Goal: Task Accomplishment & Management: Use online tool/utility

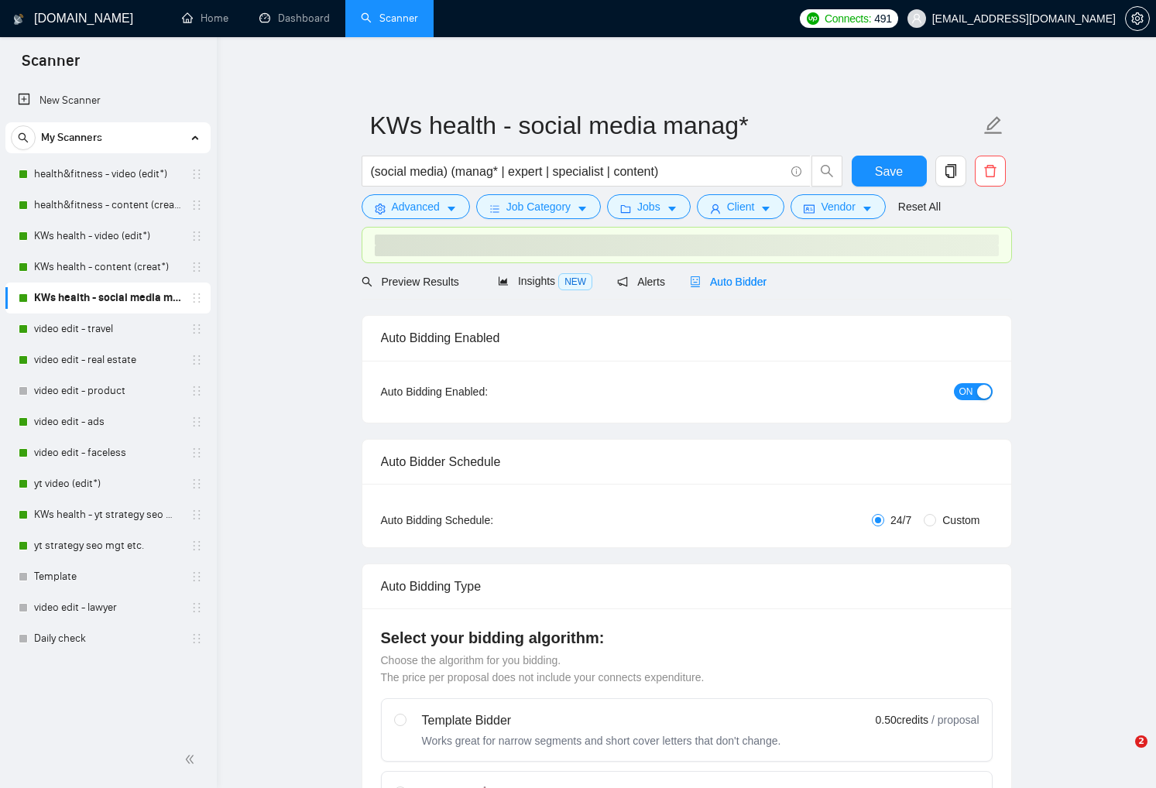
checkbox input "true"
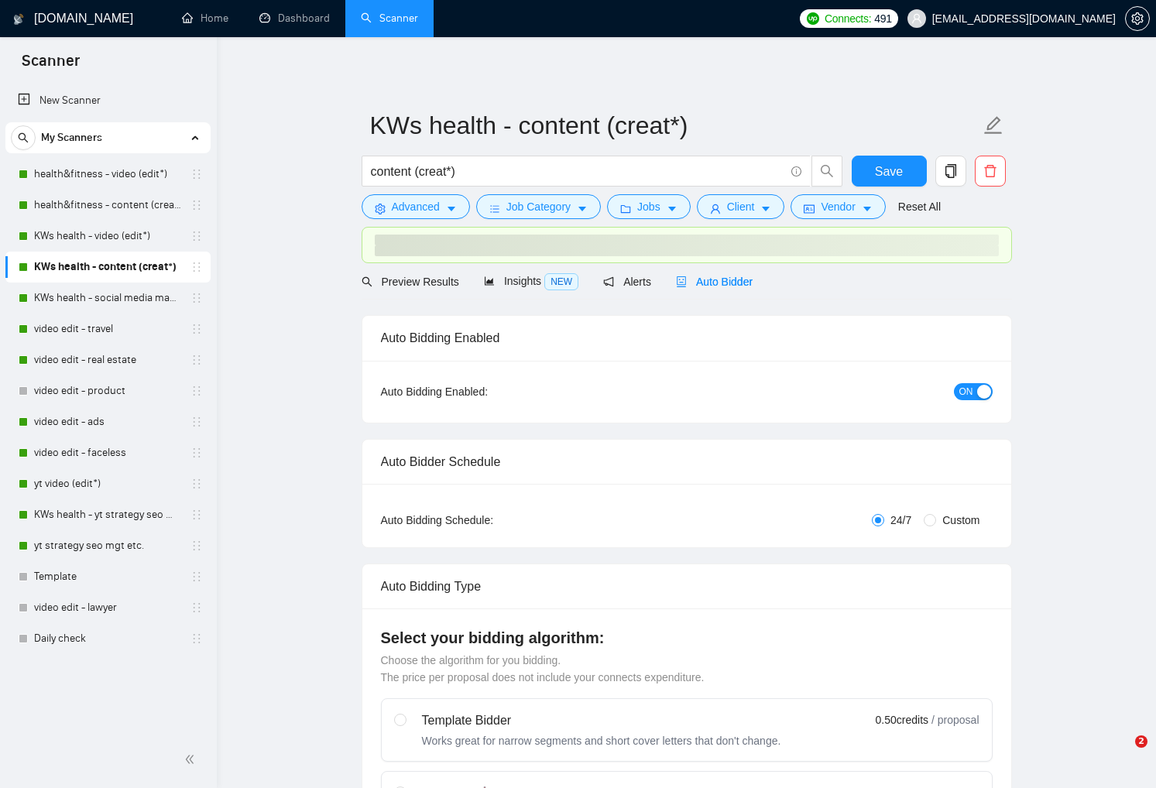
checkbox input "true"
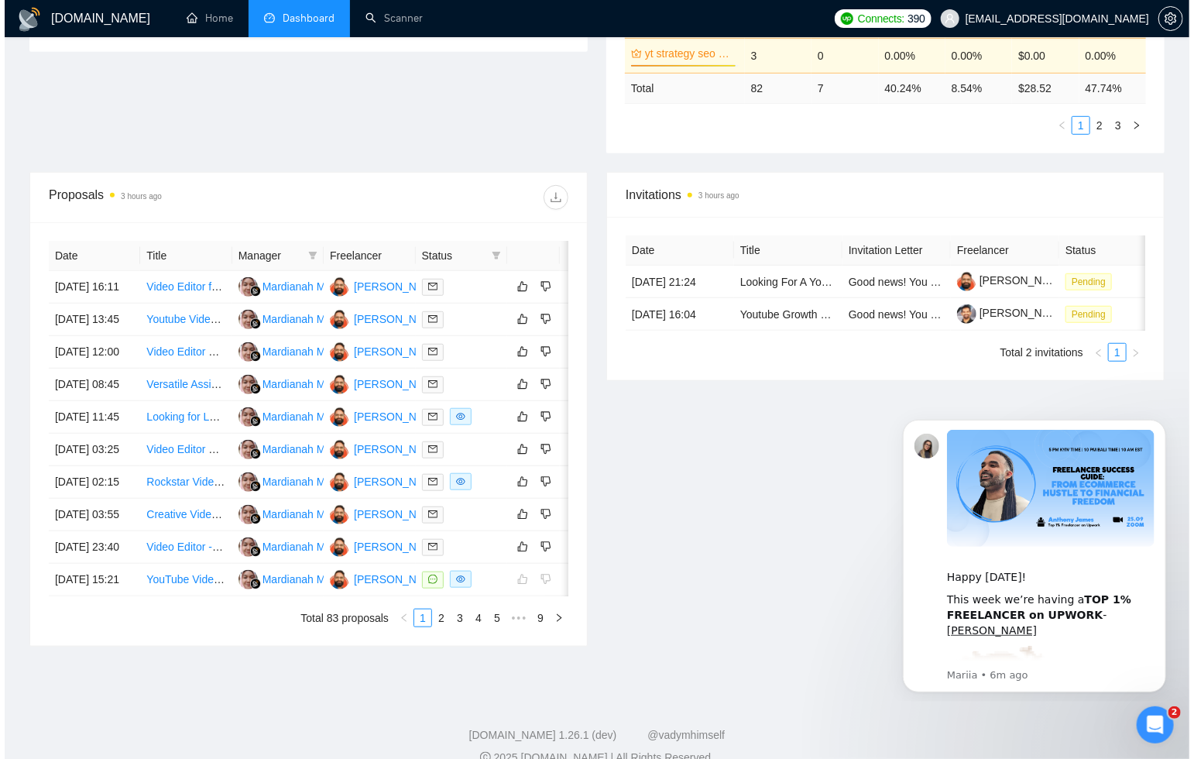
scroll to position [482, 0]
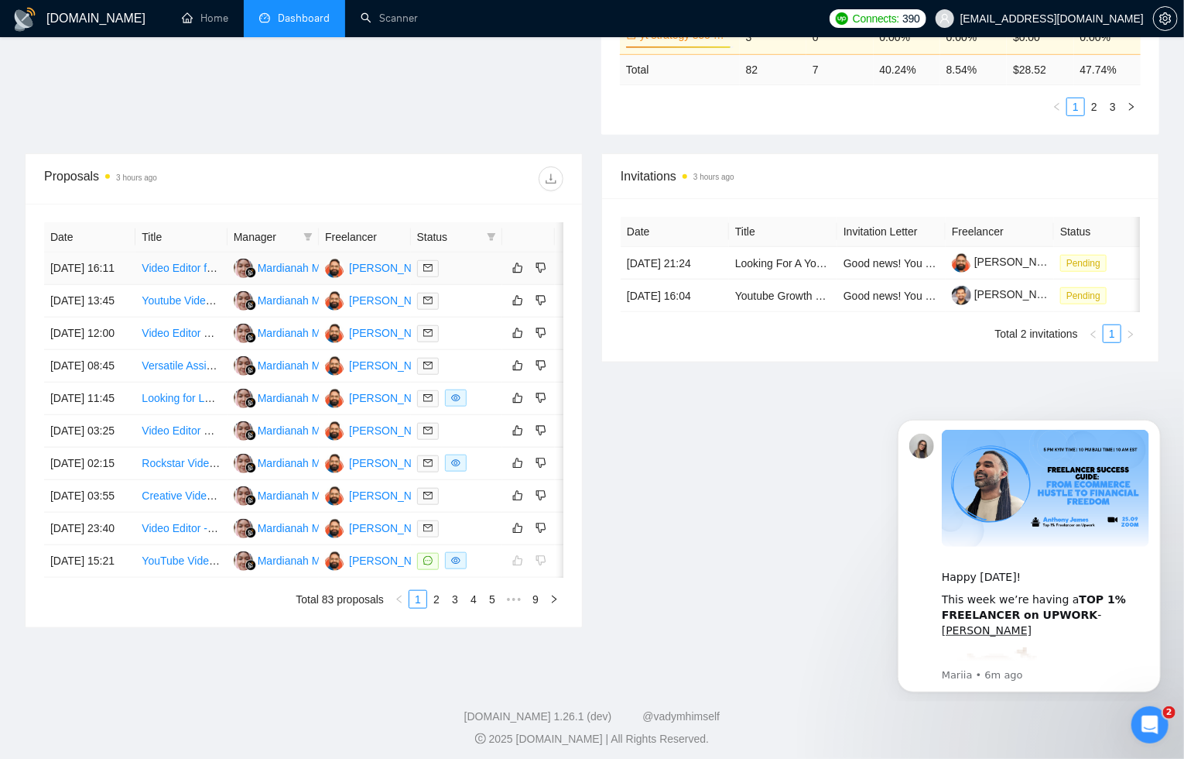
click at [475, 277] on div at bounding box center [456, 268] width 79 height 18
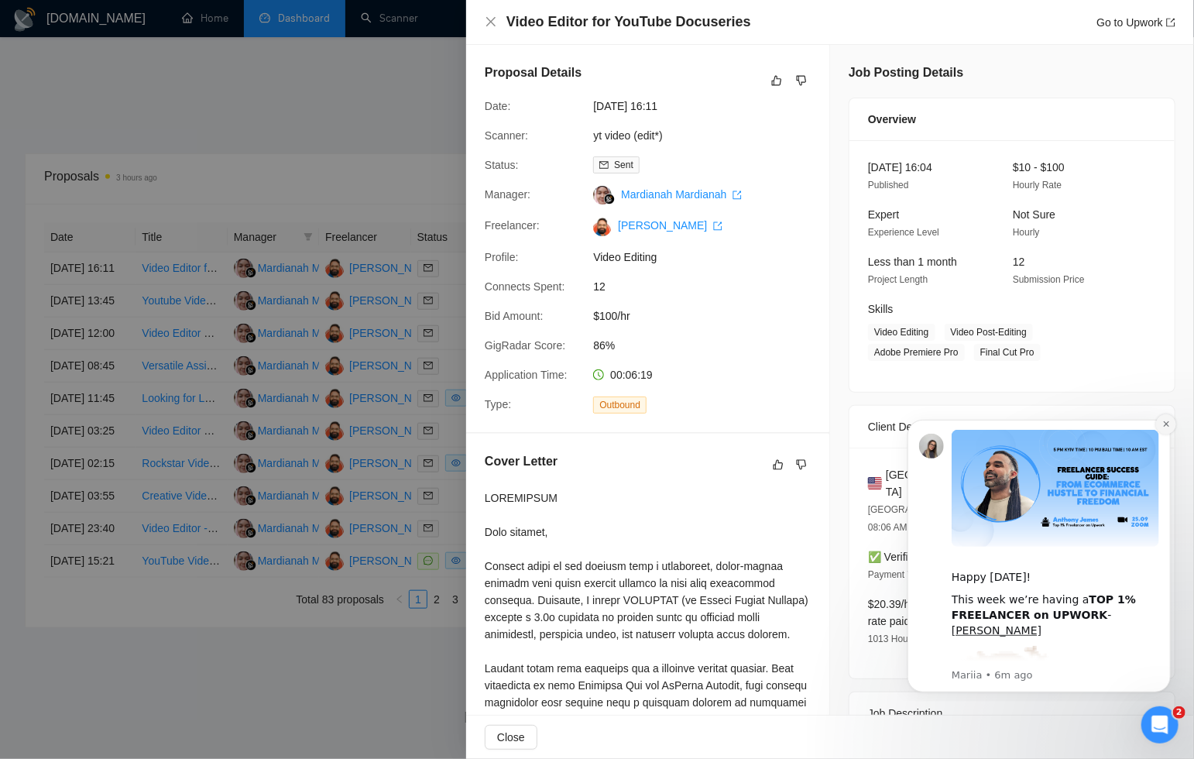
click at [1169, 427] on icon "Dismiss notification" at bounding box center [1165, 423] width 9 height 9
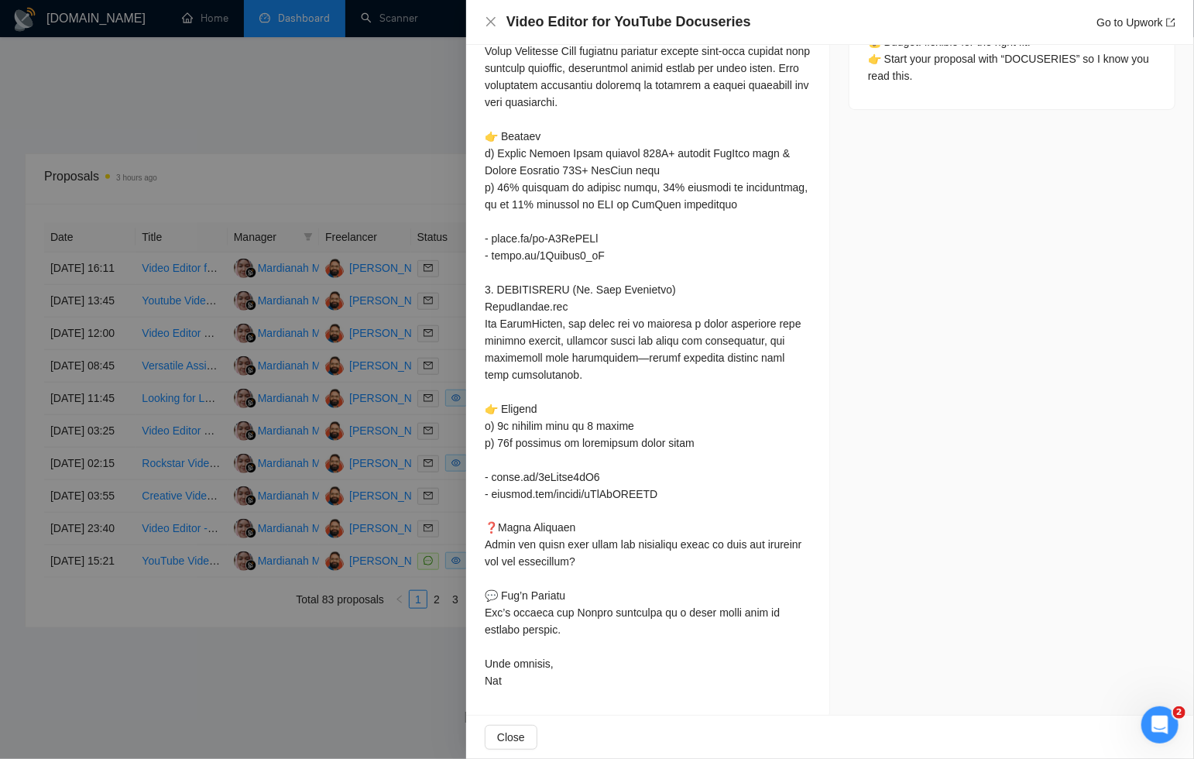
scroll to position [0, 0]
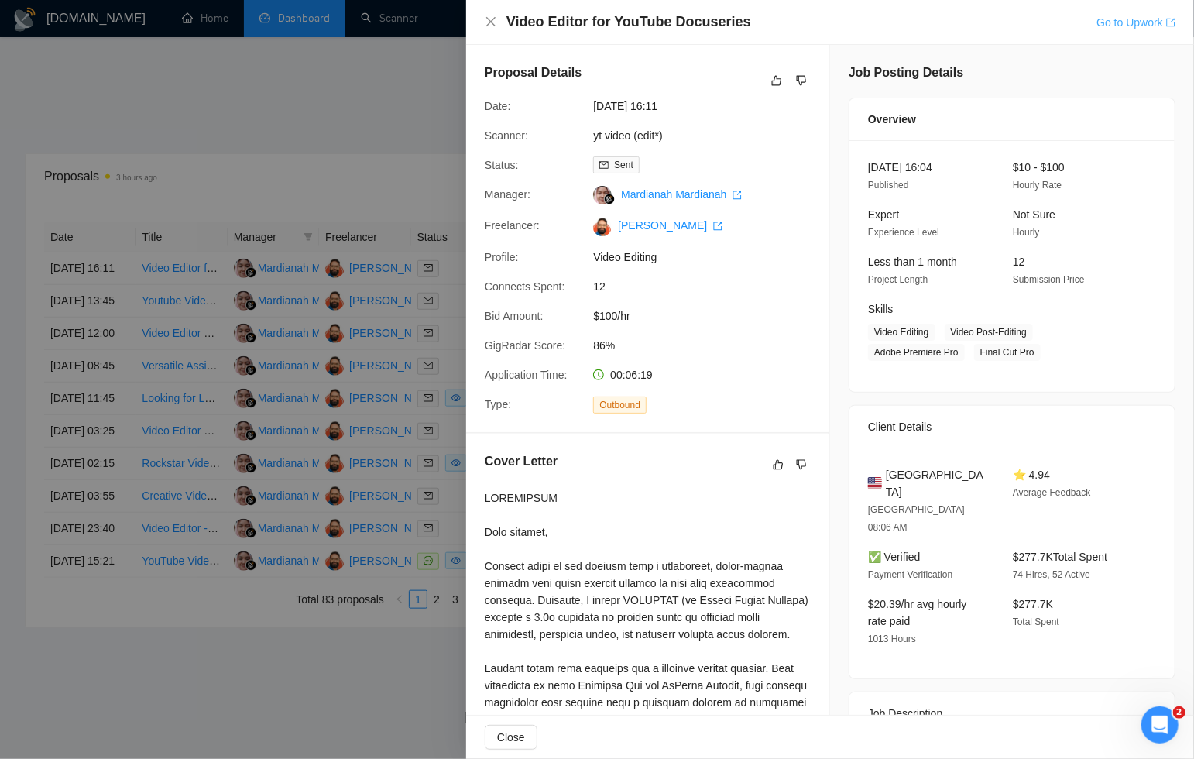
click at [1117, 26] on link "Go to Upwork" at bounding box center [1135, 22] width 79 height 12
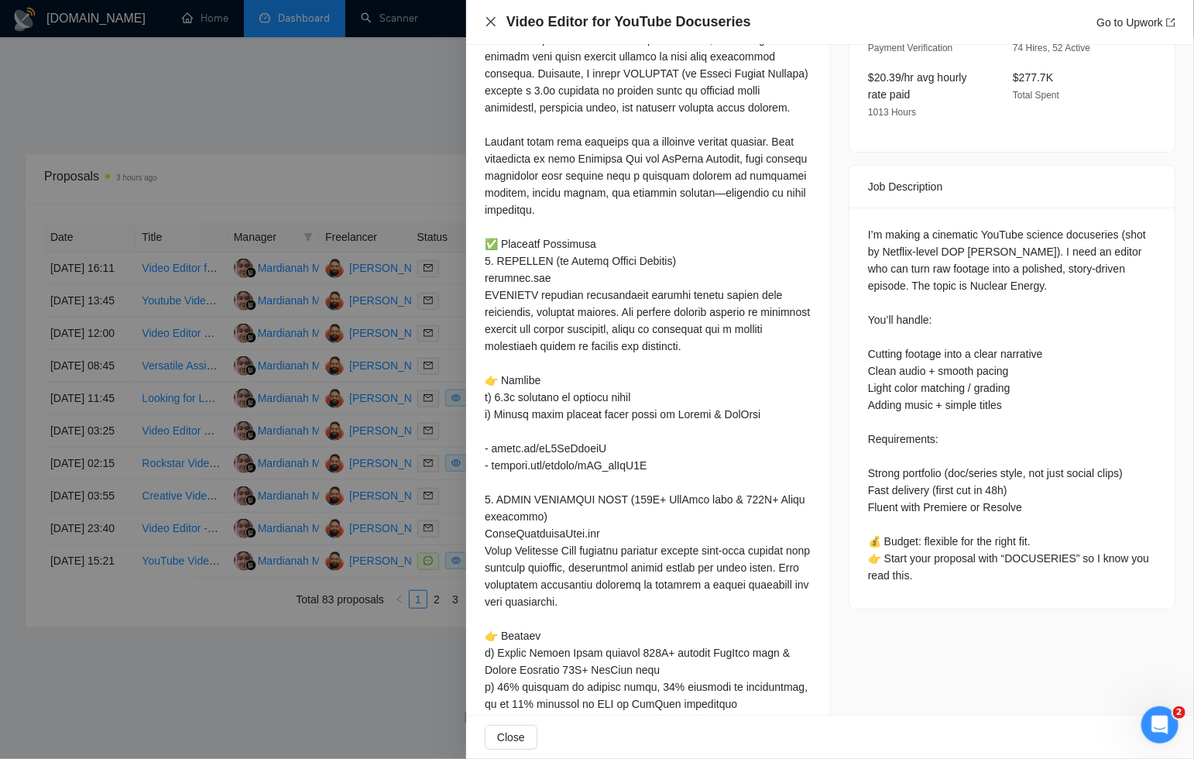
click at [491, 19] on icon "close" at bounding box center [491, 21] width 12 height 12
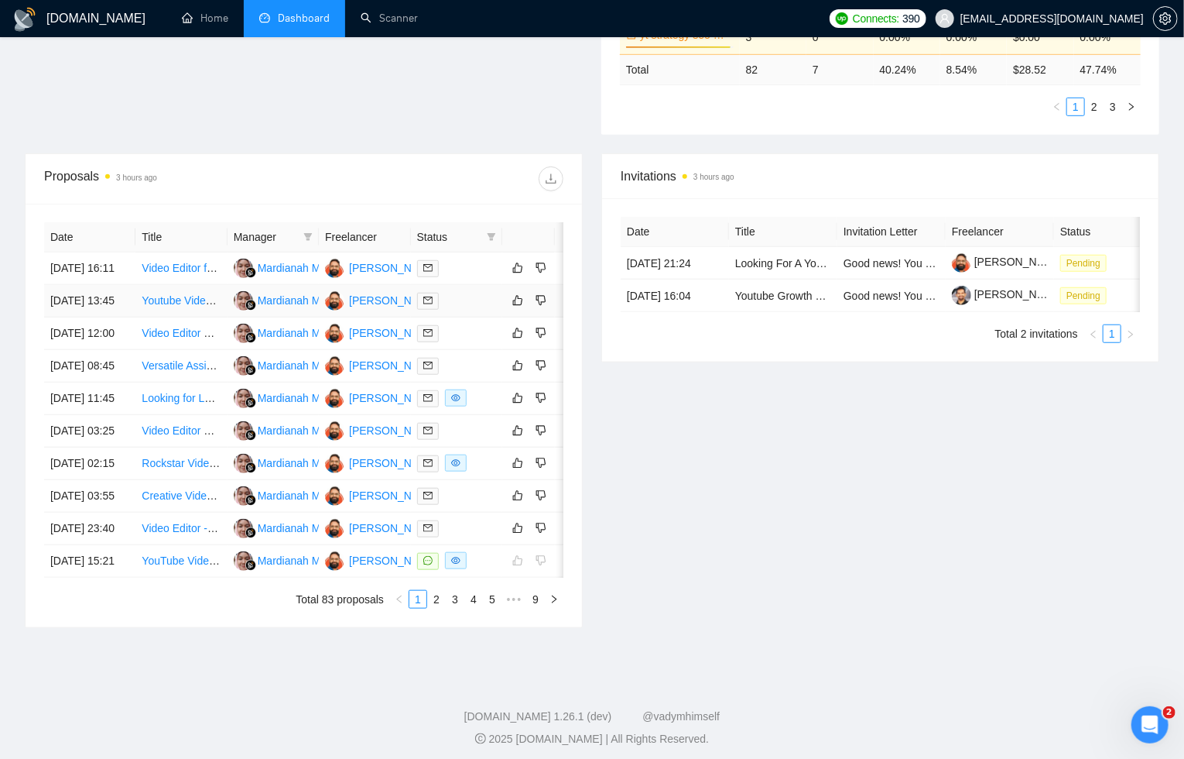
click at [473, 310] on div at bounding box center [456, 301] width 79 height 18
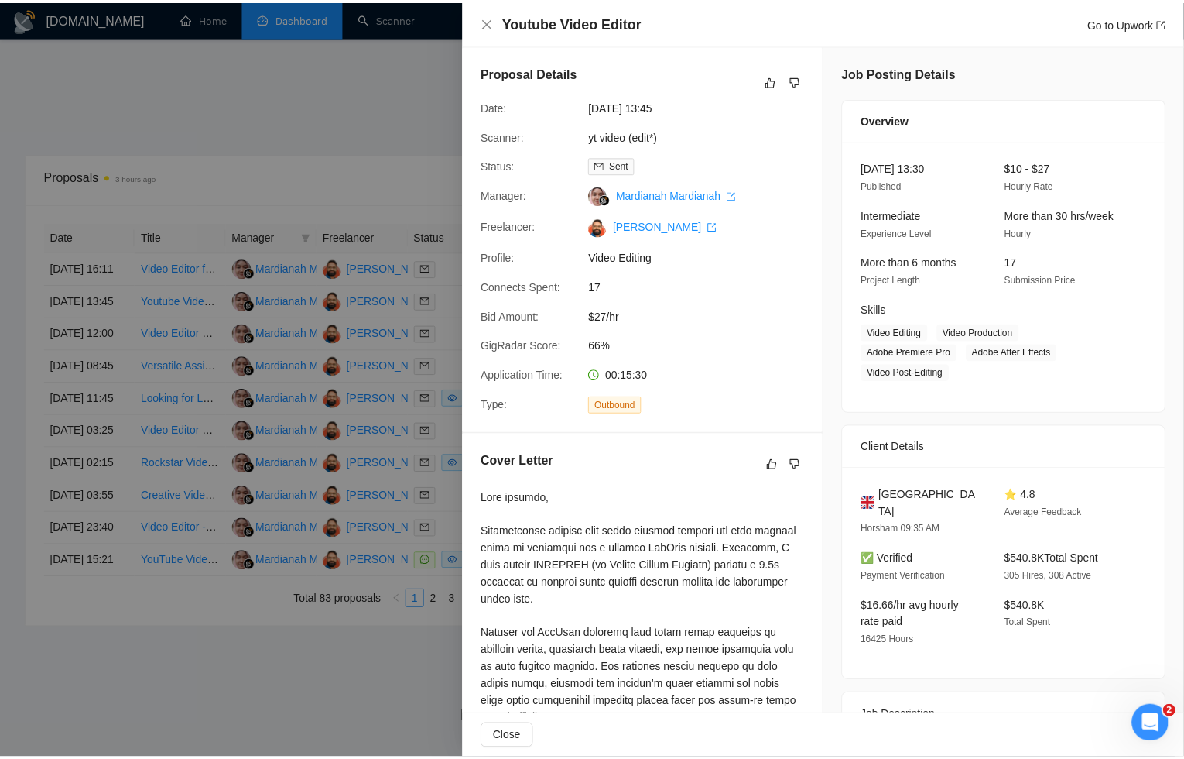
scroll to position [582, 0]
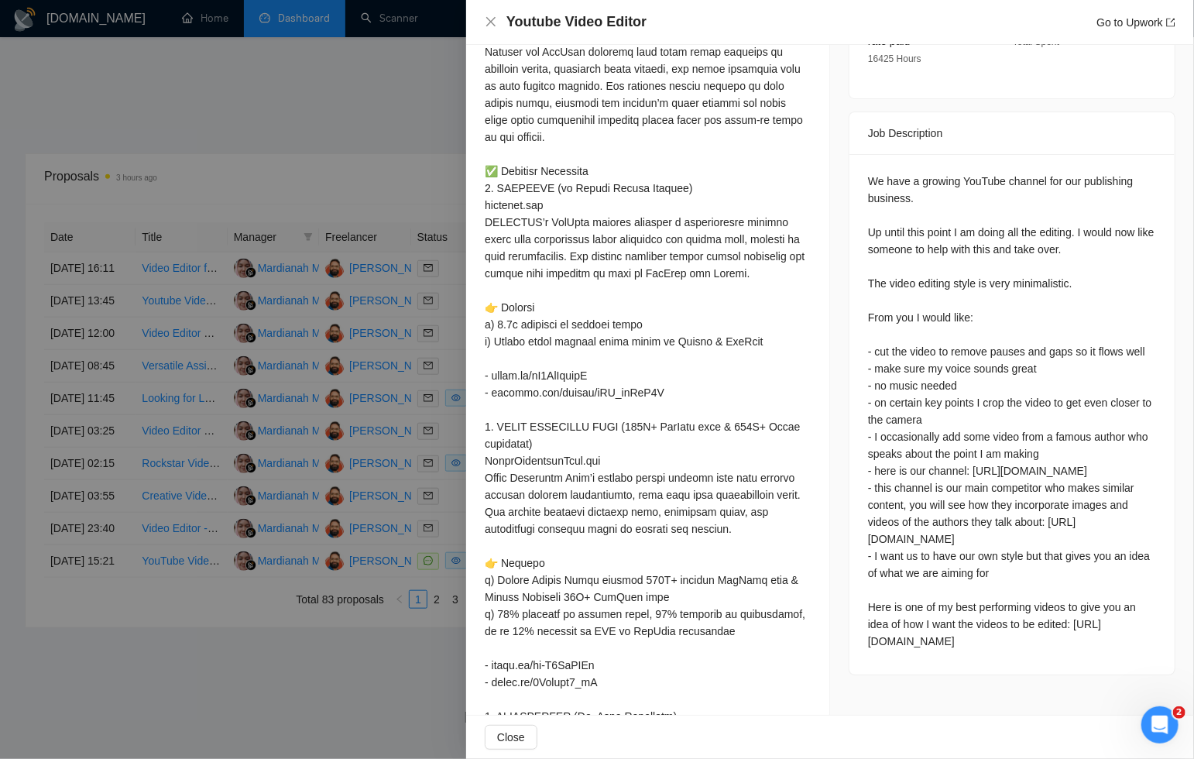
drag, startPoint x: 366, startPoint y: 87, endPoint x: 464, endPoint y: 2, distance: 129.5
click at [367, 87] on div at bounding box center [597, 379] width 1194 height 759
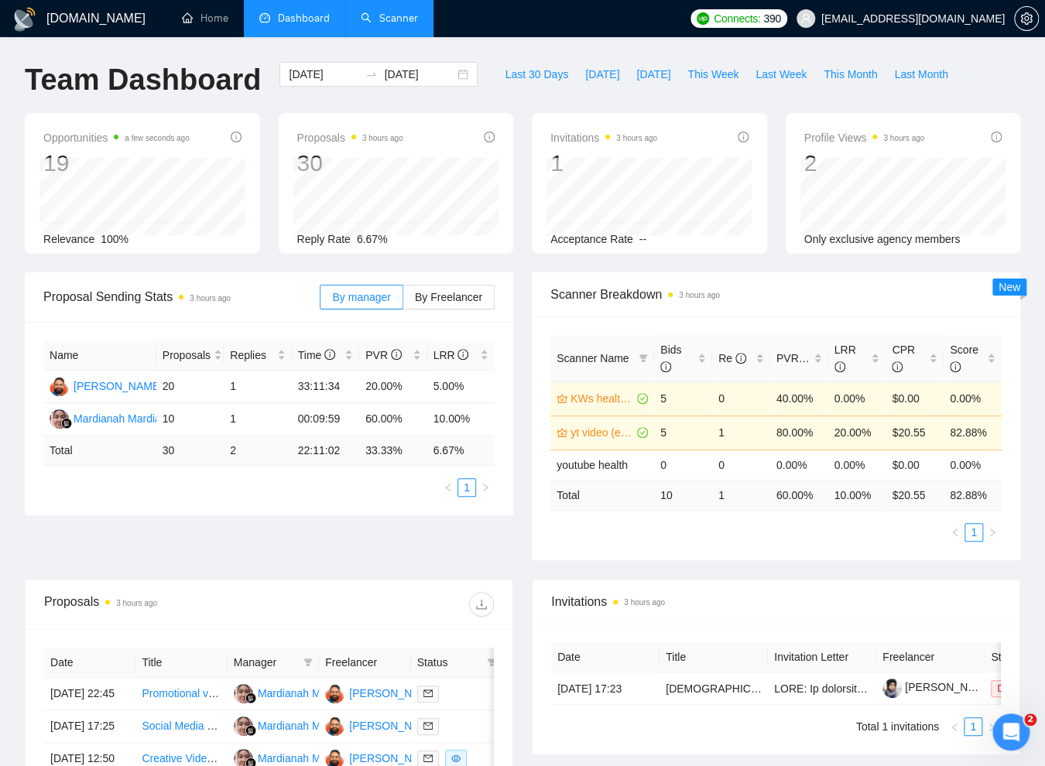
click at [406, 22] on link "Scanner" at bounding box center [389, 18] width 57 height 13
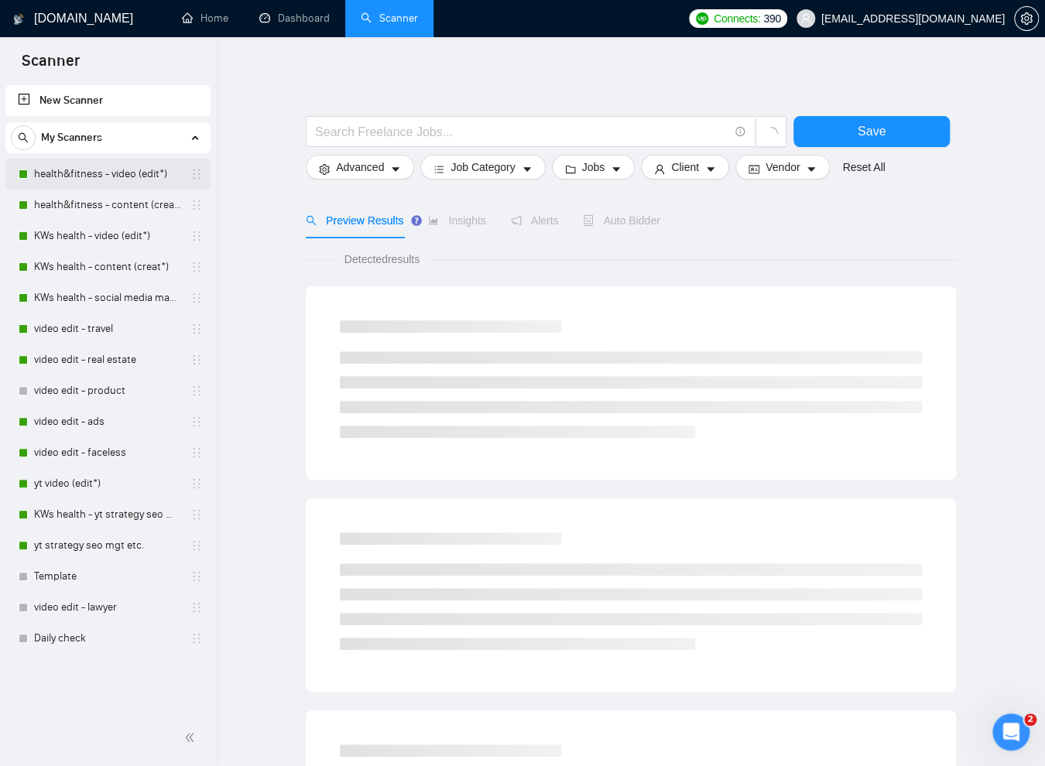
click at [81, 172] on link "health&fitness - video (edit*)" at bounding box center [107, 174] width 147 height 31
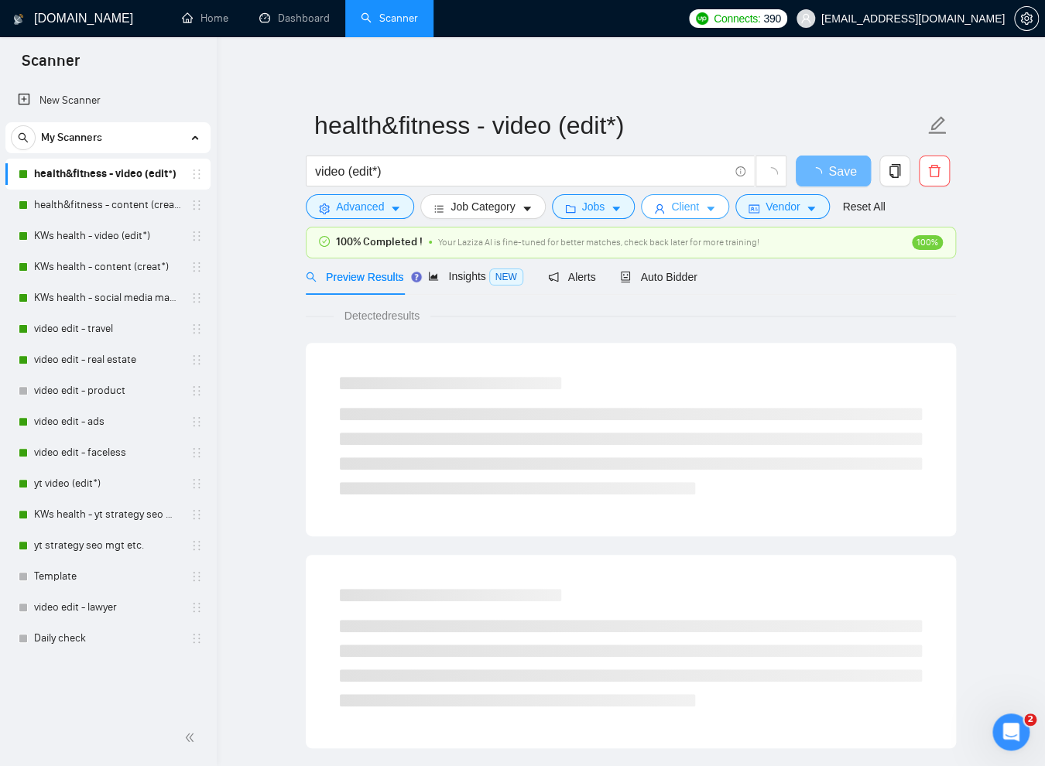
click at [715, 210] on icon "caret-down" at bounding box center [711, 209] width 8 height 5
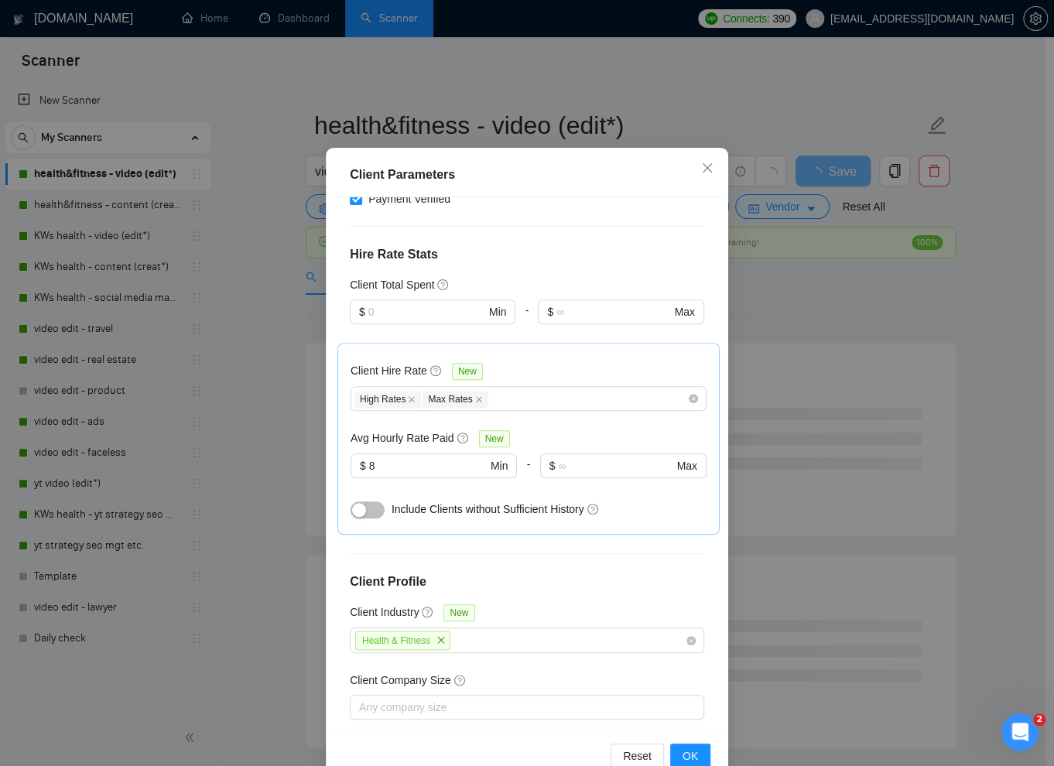
scroll to position [76, 0]
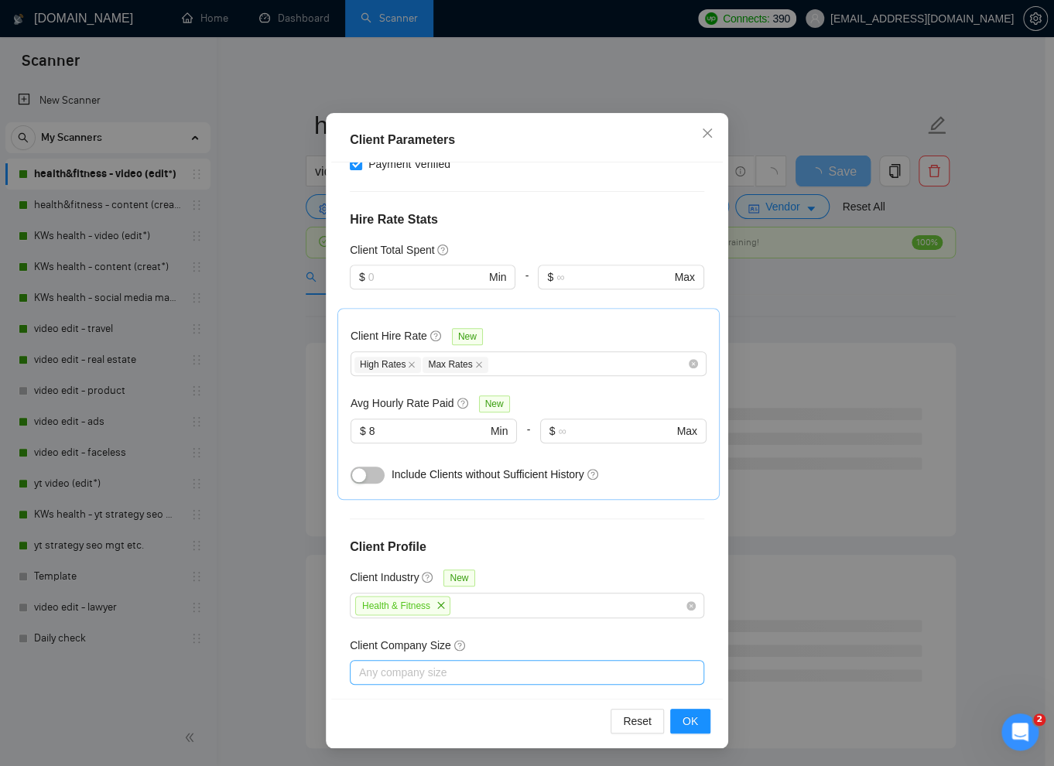
click at [486, 663] on div at bounding box center [519, 672] width 331 height 19
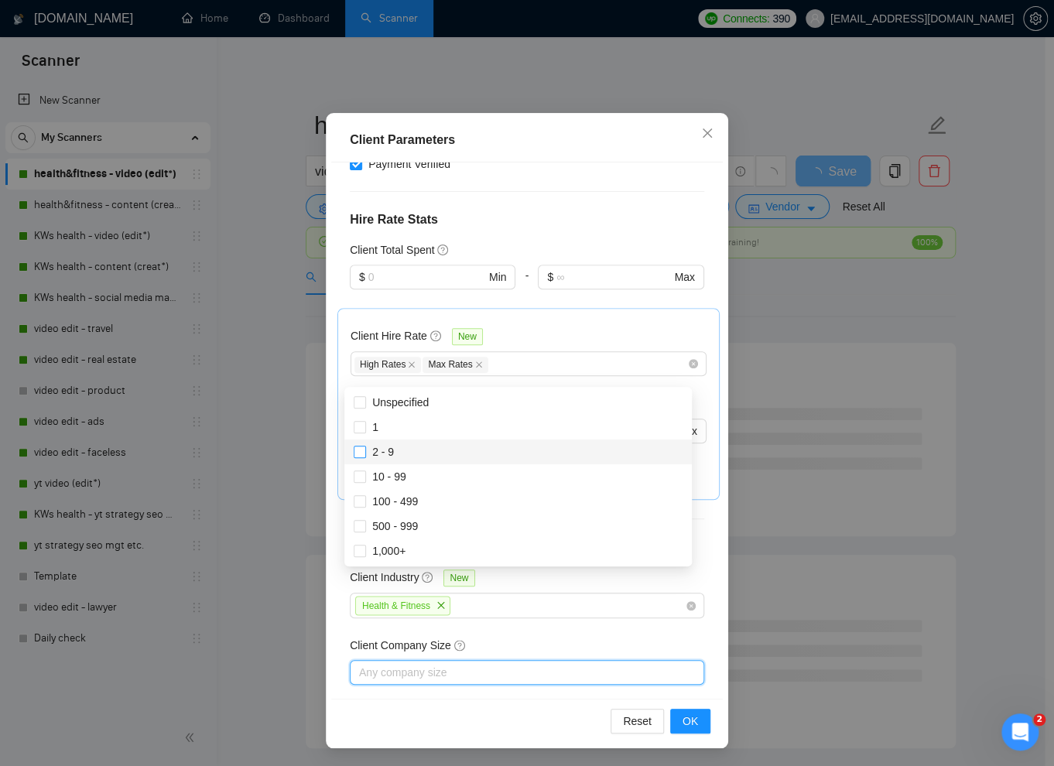
click at [359, 454] on input "2 - 9" at bounding box center [359, 451] width 11 height 11
checkbox input "true"
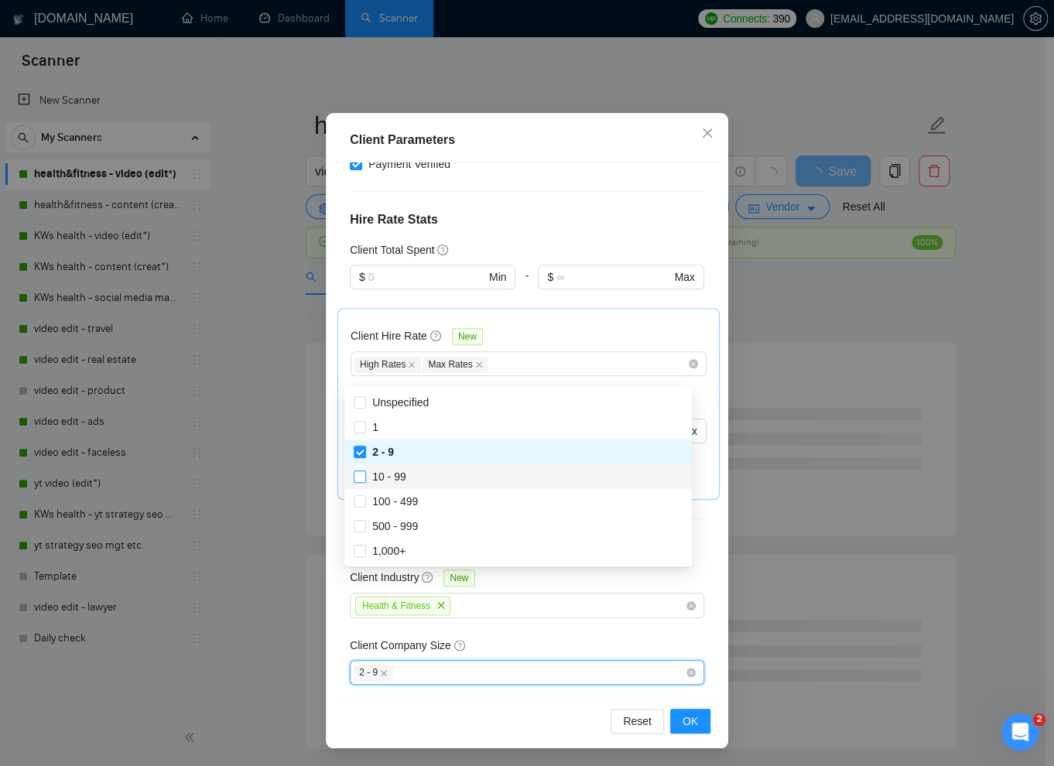
click at [356, 479] on input "10 - 99" at bounding box center [359, 476] width 11 height 11
checkbox input "true"
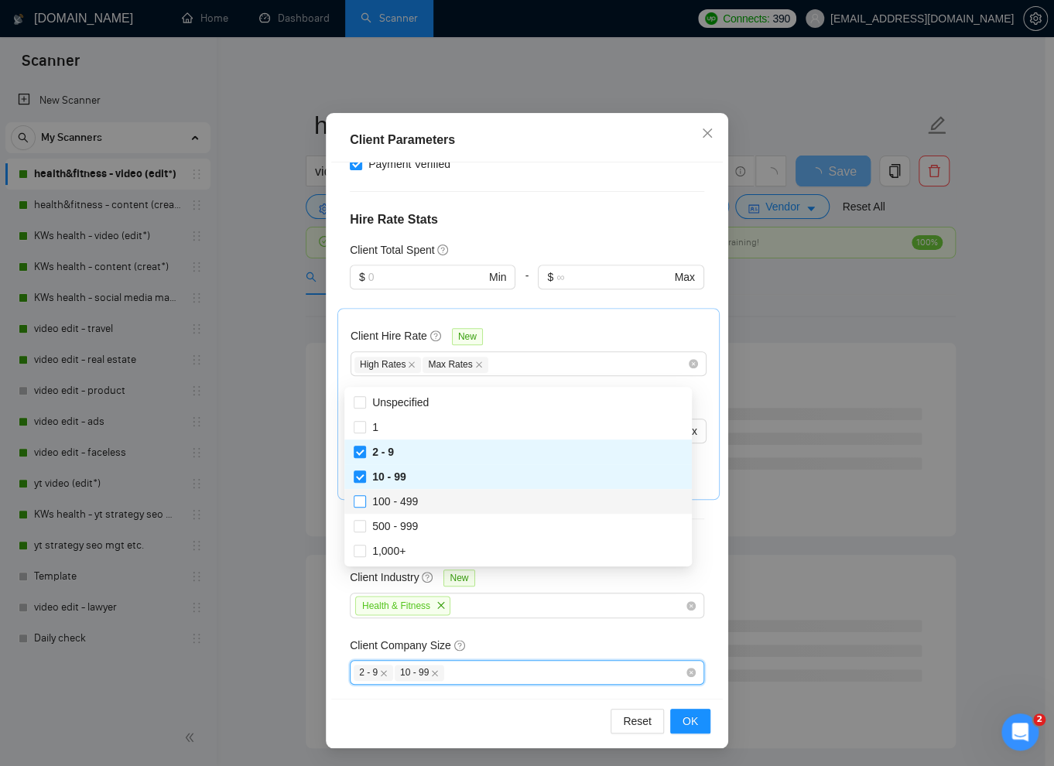
drag, startPoint x: 357, startPoint y: 496, endPoint x: 357, endPoint y: 513, distance: 17.0
click at [357, 496] on input "100 - 499" at bounding box center [359, 500] width 11 height 11
checkbox input "true"
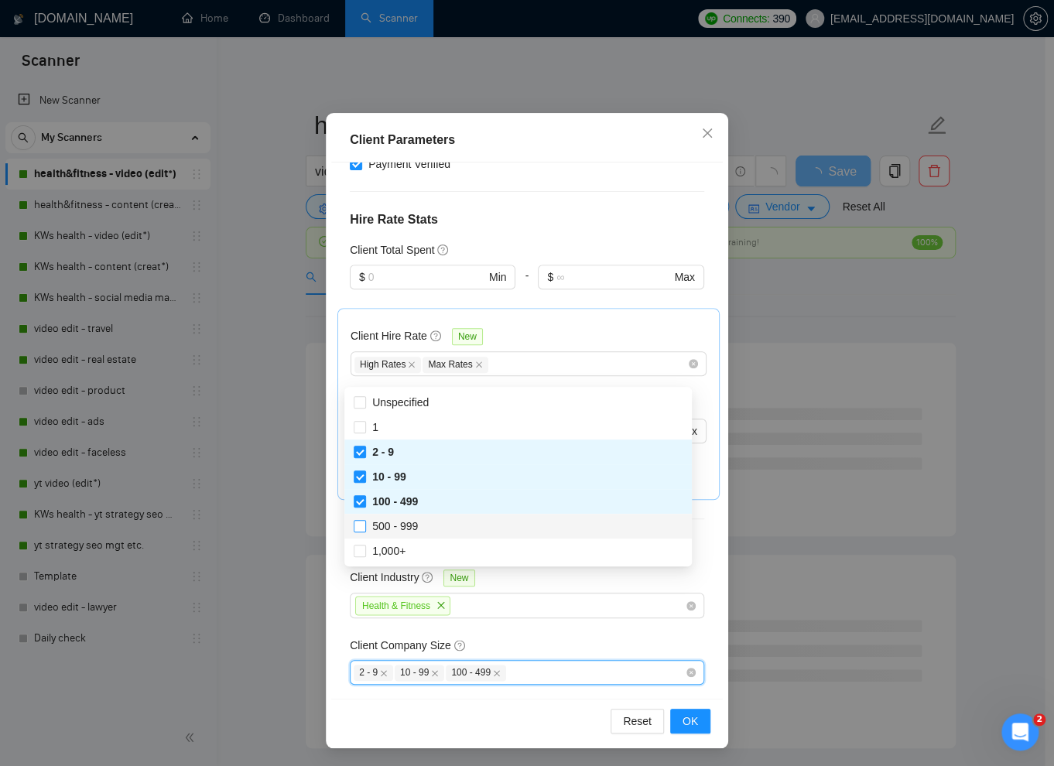
click at [358, 523] on input "500 - 999" at bounding box center [359, 525] width 11 height 11
checkbox input "true"
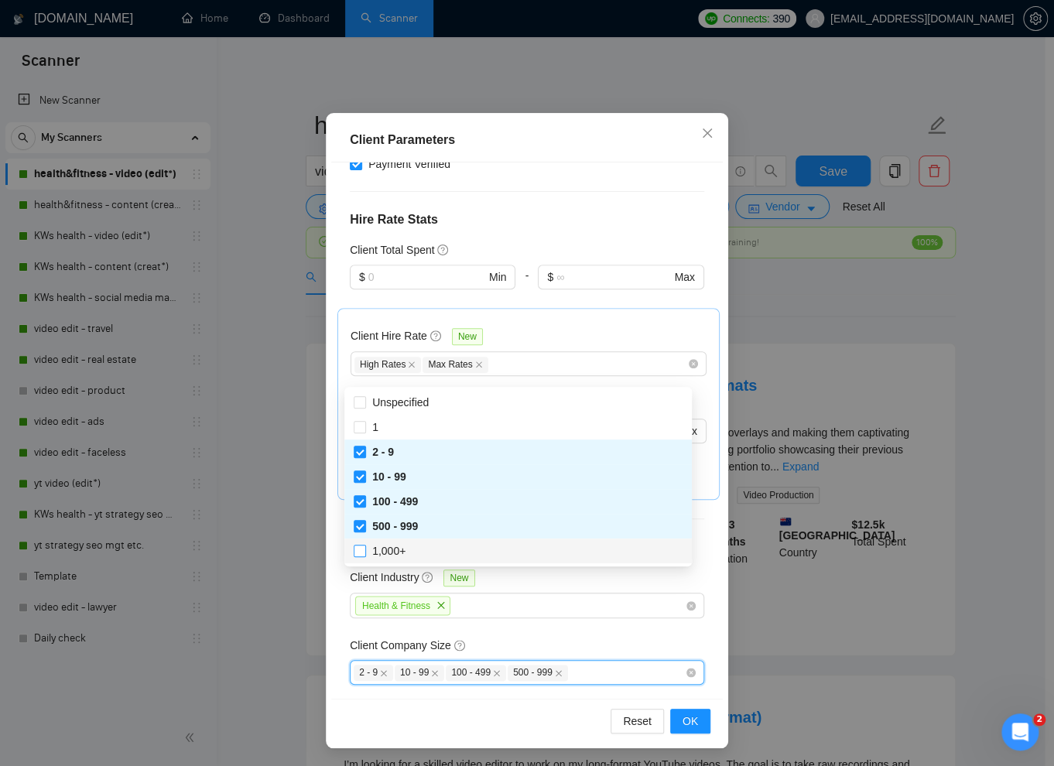
click at [355, 554] on input "1,000+" at bounding box center [359, 550] width 11 height 11
checkbox input "true"
checkbox input "false"
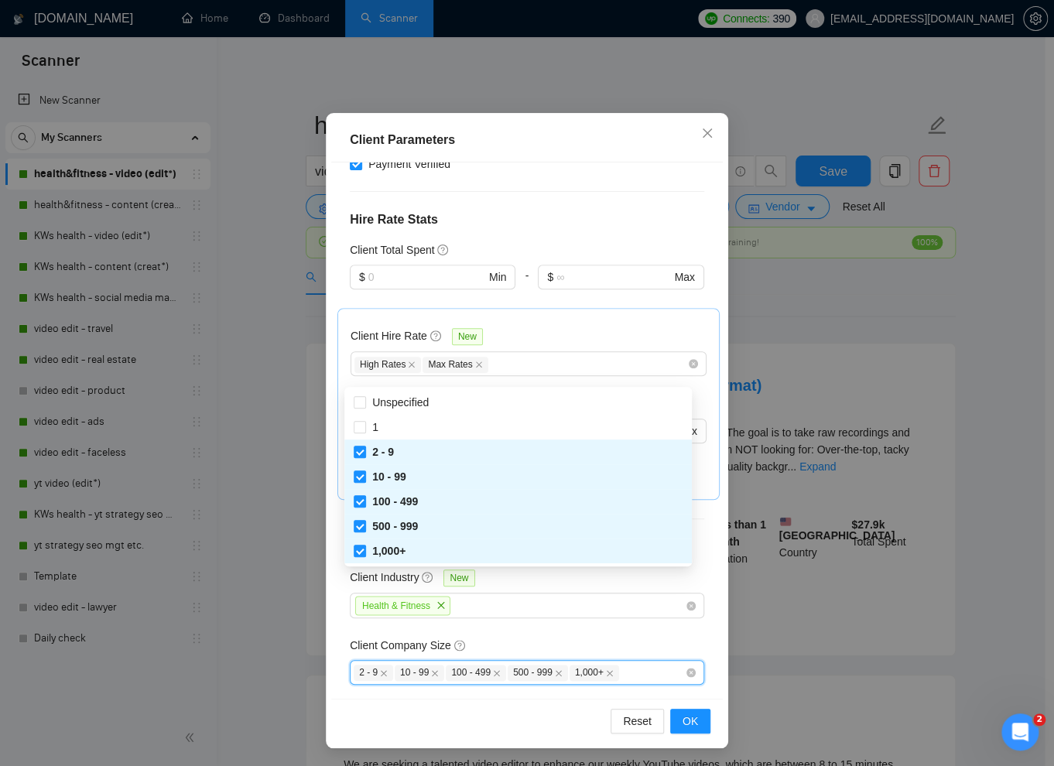
checkbox input "false"
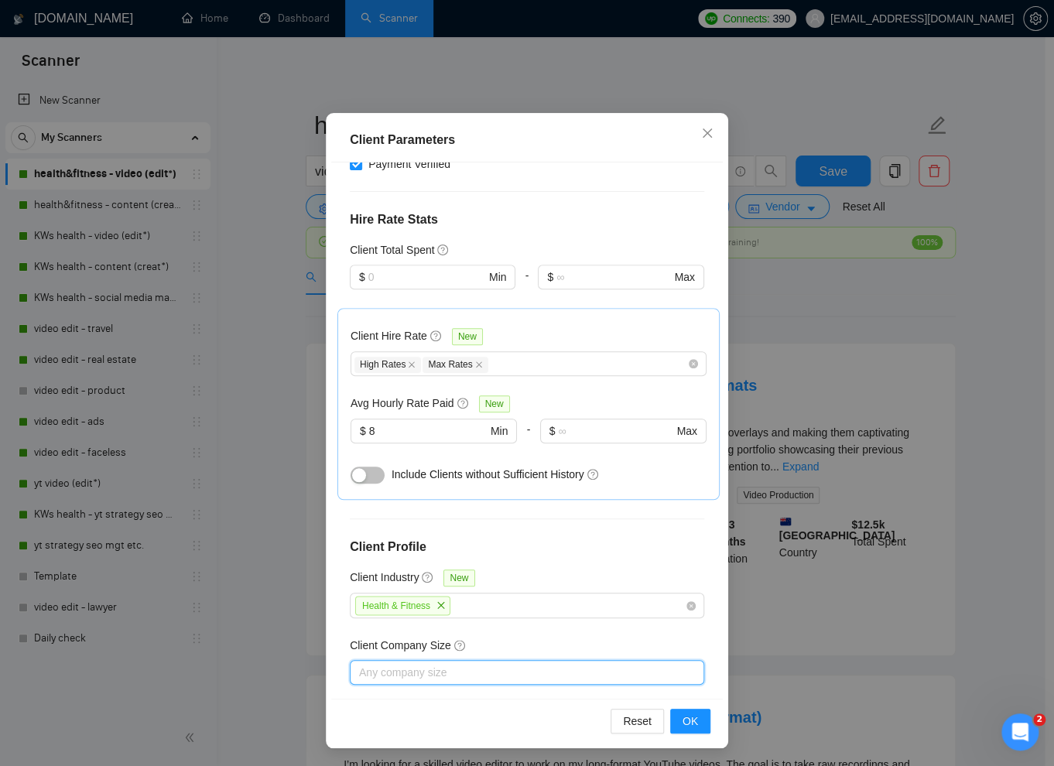
click at [422, 663] on div at bounding box center [519, 672] width 331 height 19
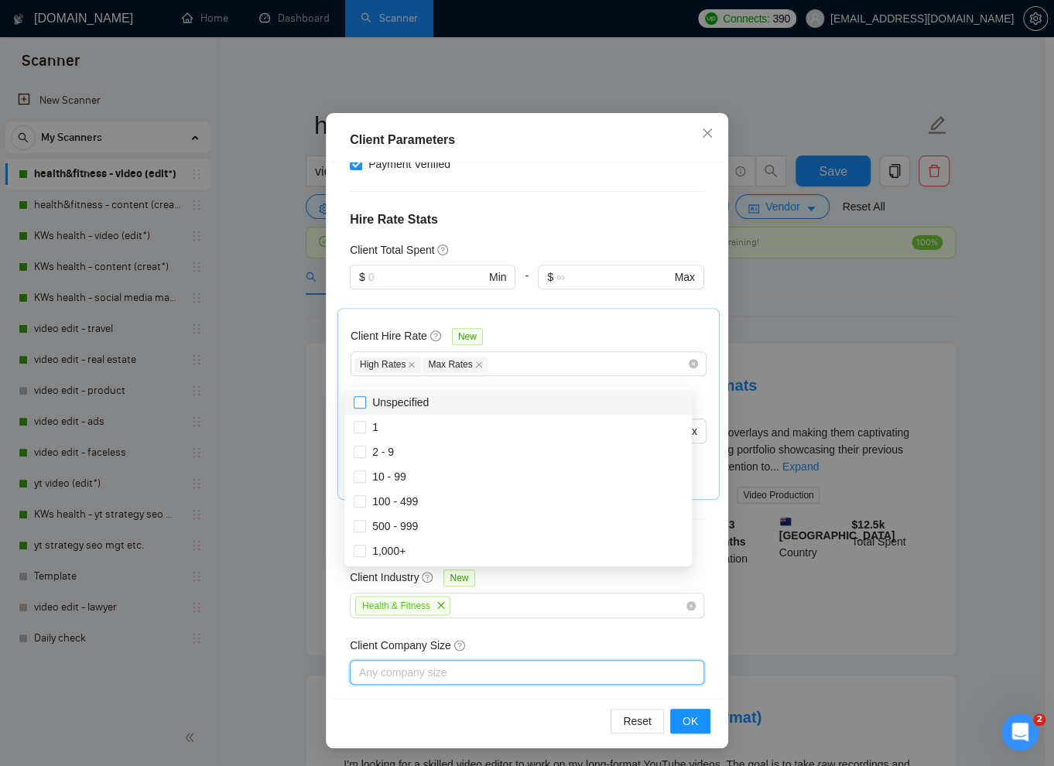
click at [362, 403] on input "Unspecified" at bounding box center [359, 401] width 11 height 11
checkbox input "true"
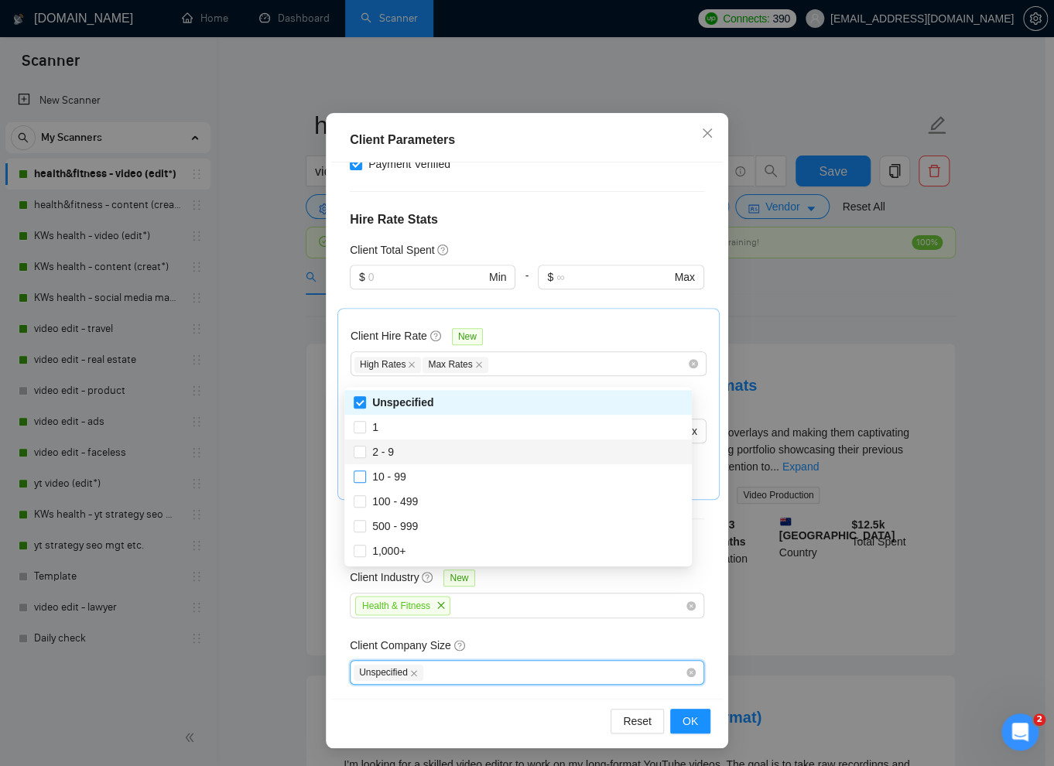
drag, startPoint x: 361, startPoint y: 452, endPoint x: 359, endPoint y: 471, distance: 18.6
click at [361, 454] on input "2 - 9" at bounding box center [359, 451] width 11 height 11
checkbox input "true"
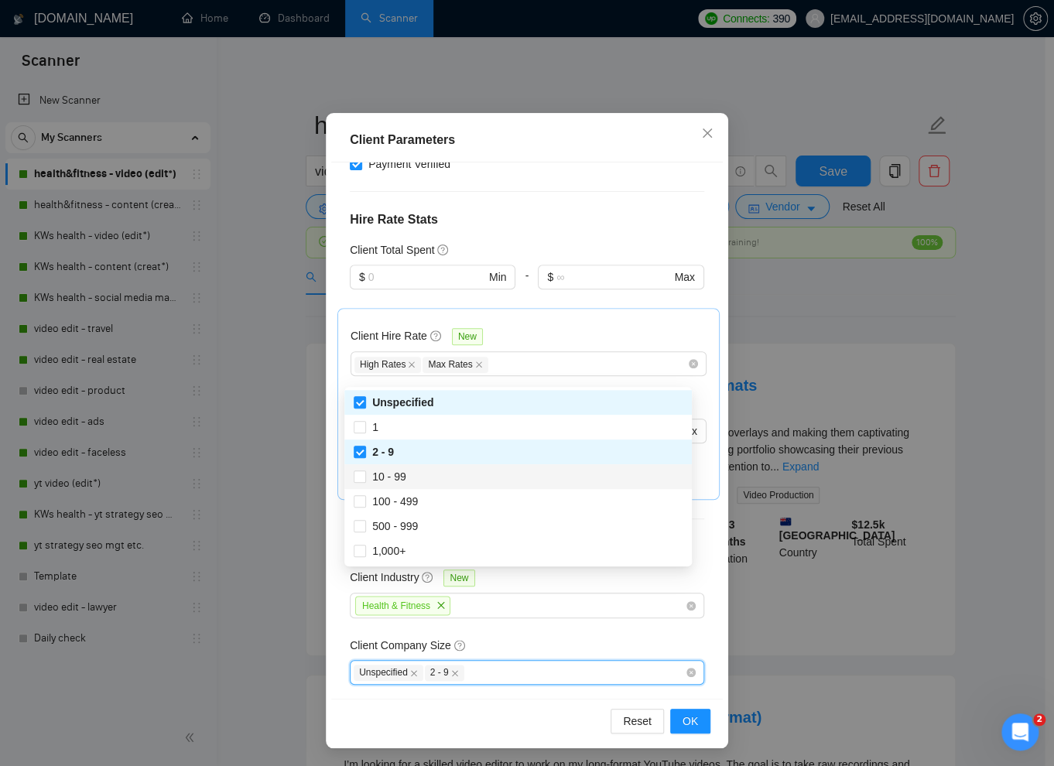
drag, startPoint x: 358, startPoint y: 477, endPoint x: 359, endPoint y: 486, distance: 9.3
click at [358, 478] on input "10 - 99" at bounding box center [359, 476] width 11 height 11
checkbox input "true"
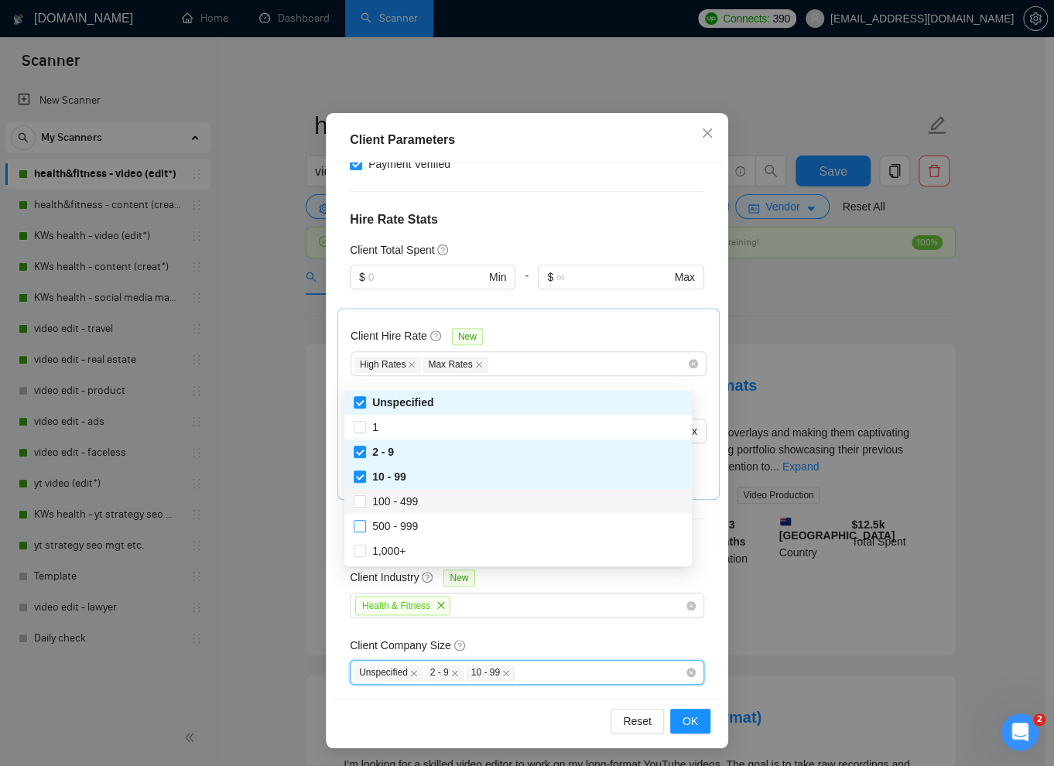
drag, startPoint x: 360, startPoint y: 500, endPoint x: 358, endPoint y: 521, distance: 21.0
click at [360, 502] on input "100 - 499" at bounding box center [359, 500] width 11 height 11
checkbox input "true"
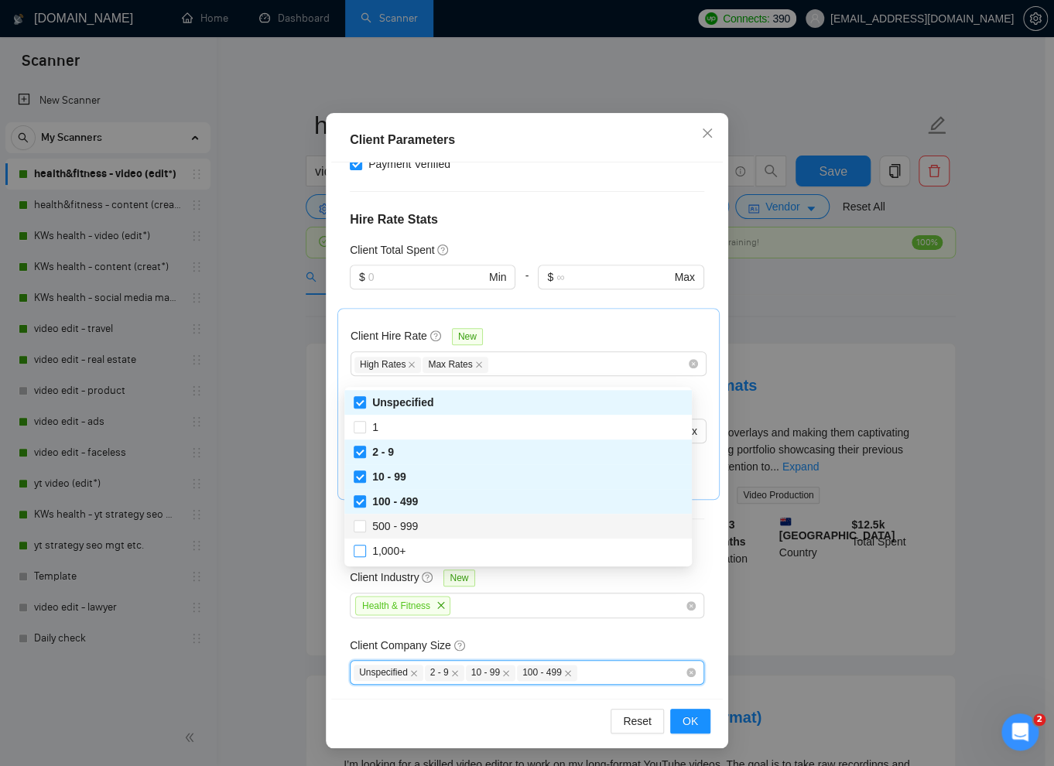
drag, startPoint x: 358, startPoint y: 521, endPoint x: 357, endPoint y: 546, distance: 24.8
click at [358, 523] on input "500 - 999" at bounding box center [359, 525] width 11 height 11
checkbox input "true"
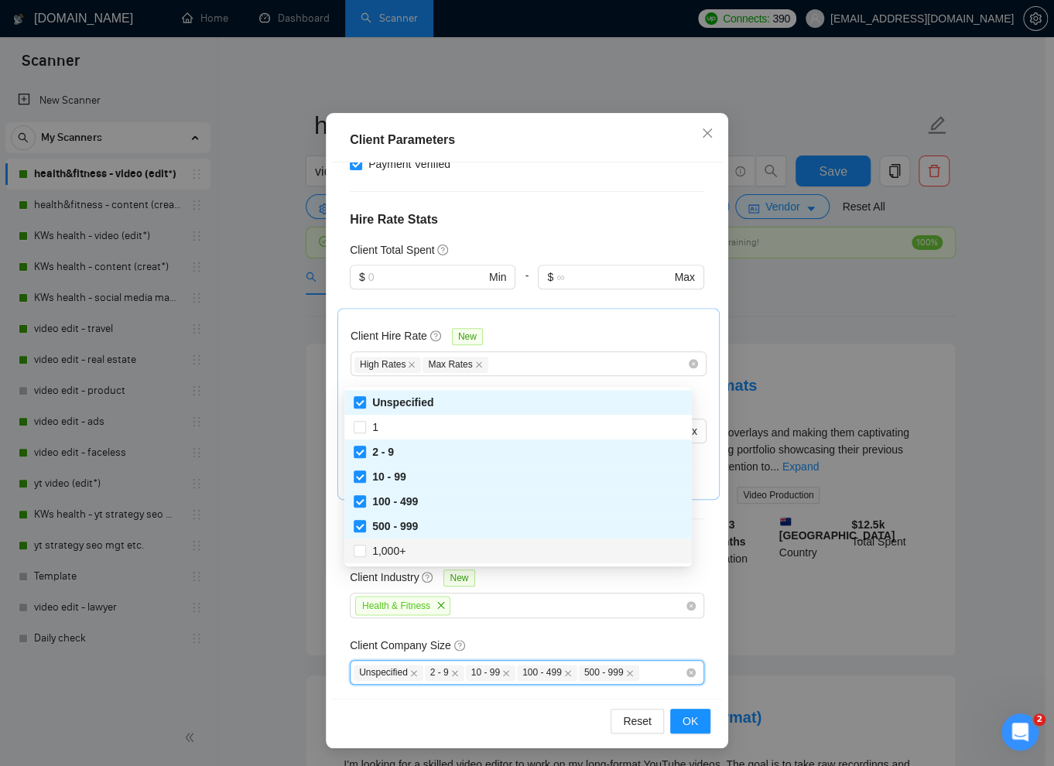
click at [356, 552] on input "1,000+" at bounding box center [359, 550] width 11 height 11
checkbox input "true"
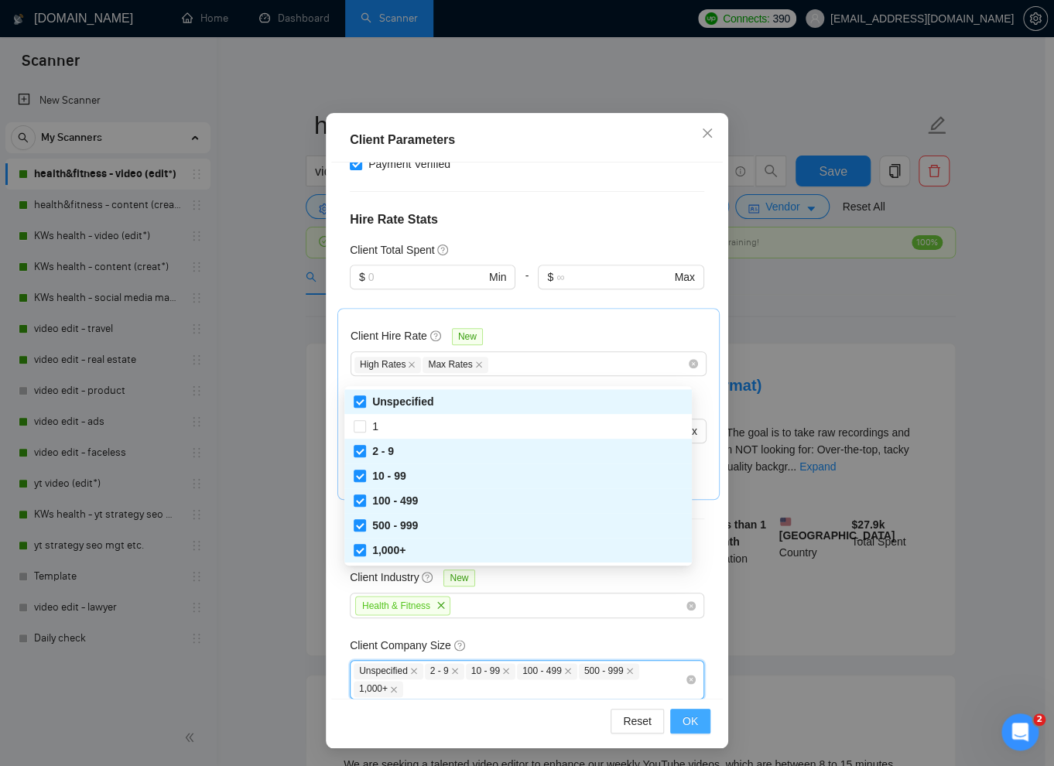
click at [687, 717] on span "OK" at bounding box center [690, 721] width 15 height 17
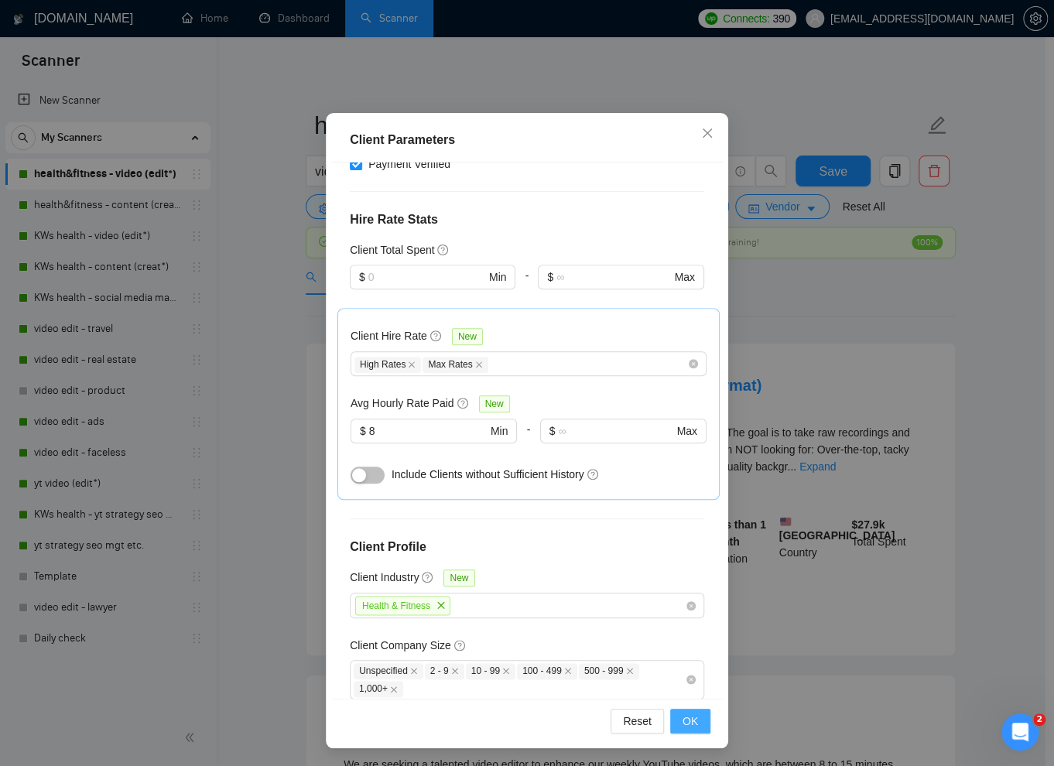
scroll to position [0, 0]
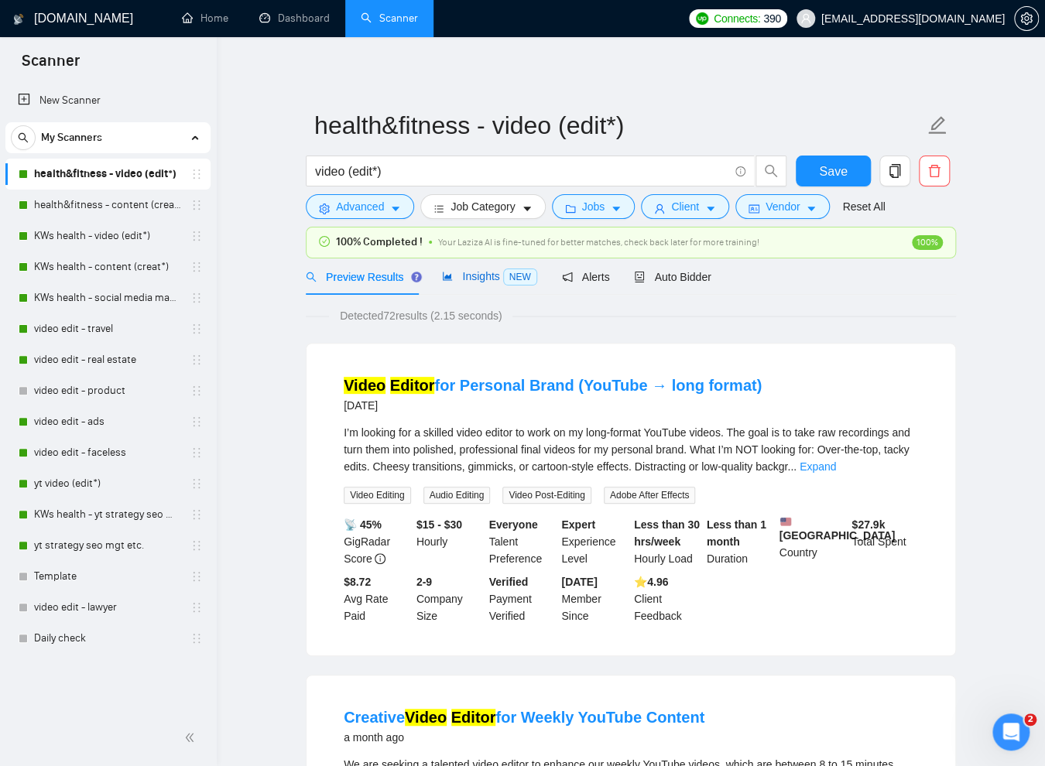
drag, startPoint x: 474, startPoint y: 272, endPoint x: 474, endPoint y: 303, distance: 31.0
click at [475, 272] on span "Insights NEW" at bounding box center [489, 276] width 94 height 12
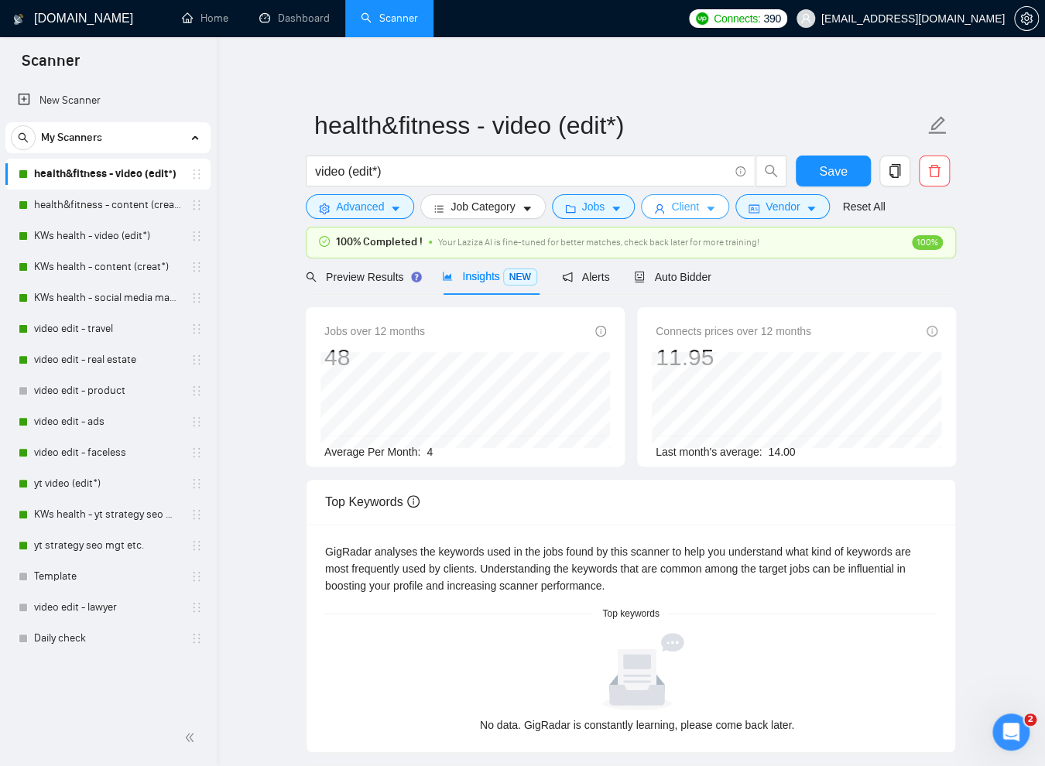
click at [713, 208] on icon "caret-down" at bounding box center [710, 209] width 11 height 11
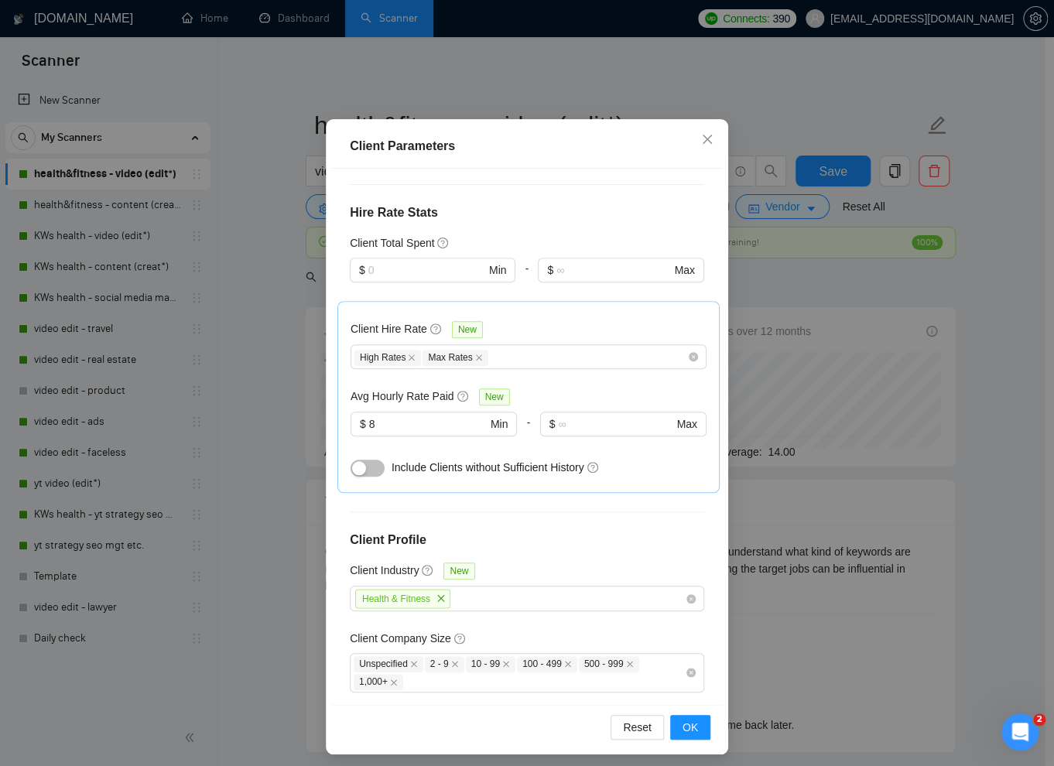
scroll to position [76, 0]
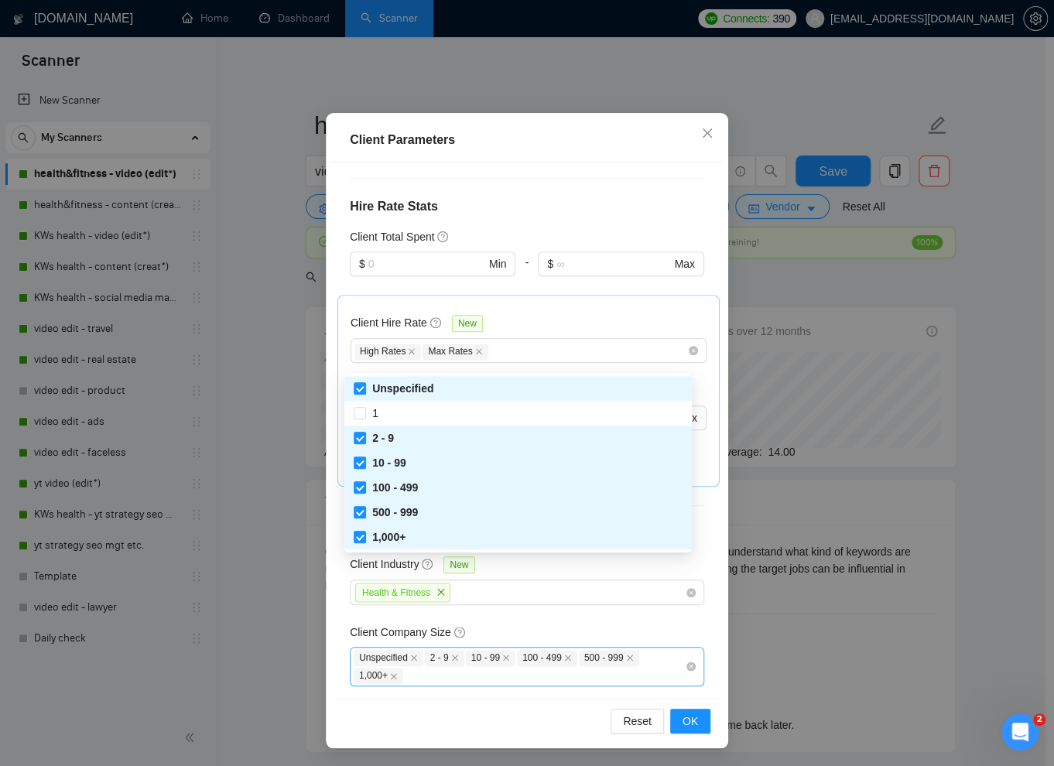
click at [654, 649] on div "Unspecified 2 - 9 10 - 99 100 - 499 500 - 999 1,000+" at bounding box center [519, 667] width 331 height 36
drag, startPoint x: 363, startPoint y: 415, endPoint x: 380, endPoint y: 434, distance: 25.2
click at [363, 415] on input "1" at bounding box center [359, 412] width 11 height 11
checkbox input "true"
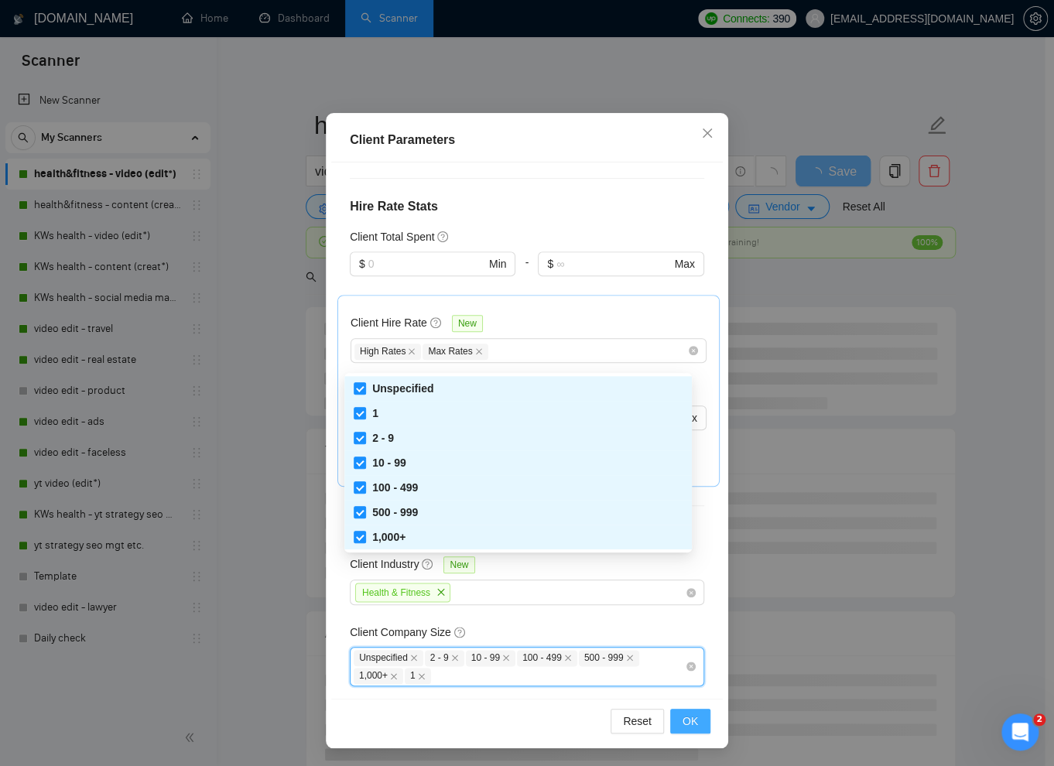
click at [683, 718] on span "OK" at bounding box center [690, 721] width 15 height 17
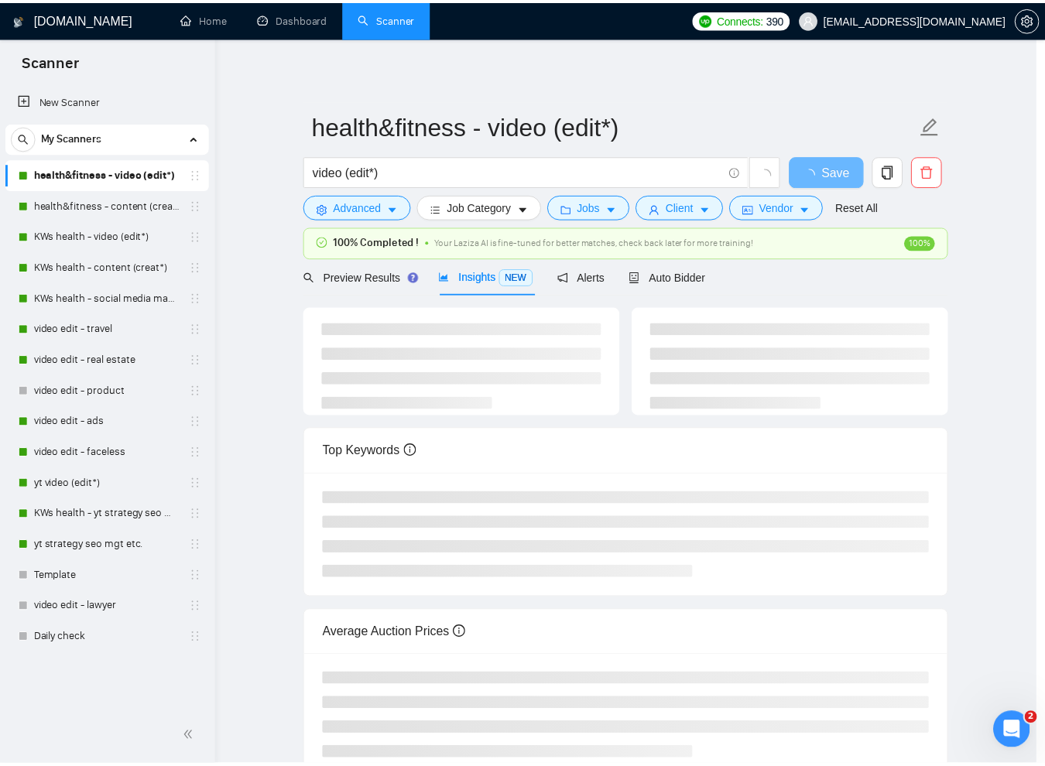
scroll to position [0, 0]
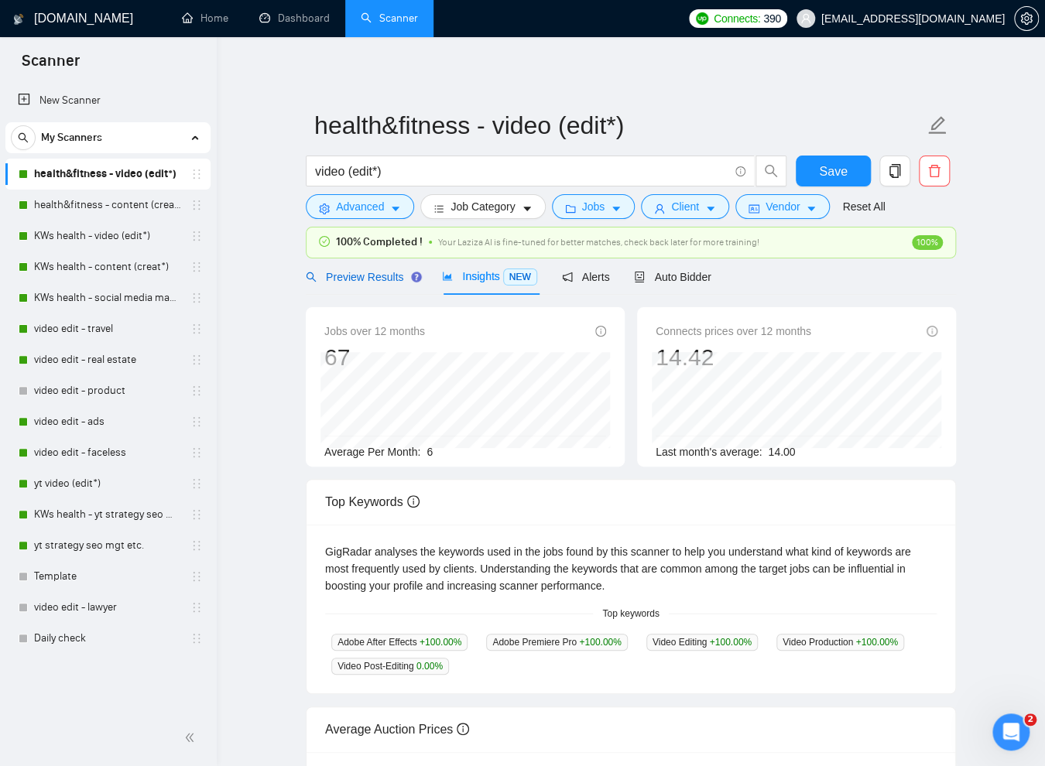
click at [372, 283] on span "Preview Results" at bounding box center [361, 277] width 111 height 12
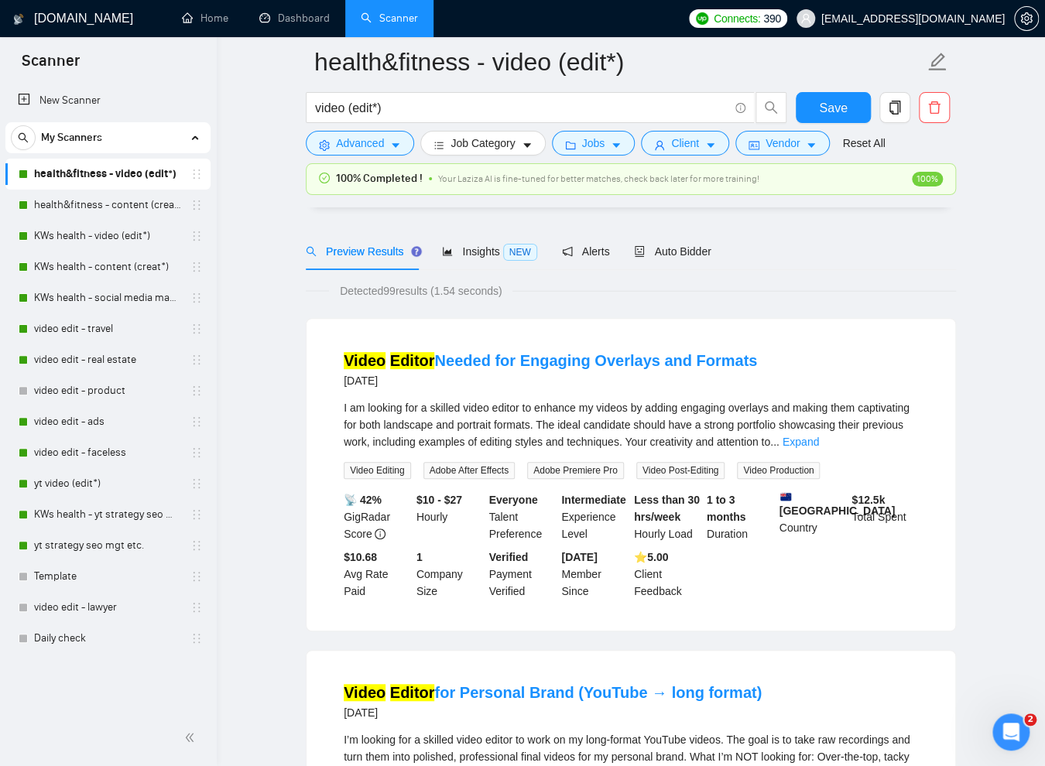
scroll to position [84, 0]
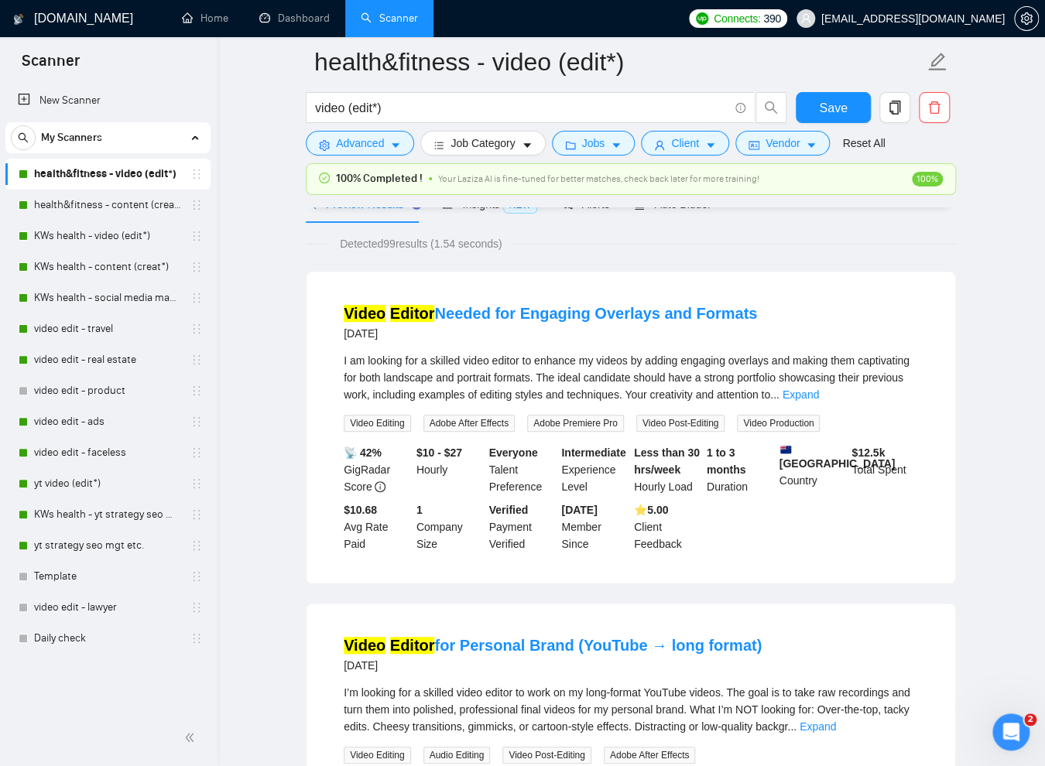
drag, startPoint x: 420, startPoint y: 517, endPoint x: 430, endPoint y: 547, distance: 31.8
click at [430, 547] on div "1 Company Size" at bounding box center [449, 527] width 73 height 51
drag, startPoint x: 443, startPoint y: 557, endPoint x: 412, endPoint y: 515, distance: 52.0
click at [416, 512] on div "1 Company Size" at bounding box center [449, 527] width 73 height 51
click at [309, 501] on div "Video Editor Needed for Engaging Overlays and Formats [DATE] I am looking for a…" at bounding box center [631, 428] width 649 height 312
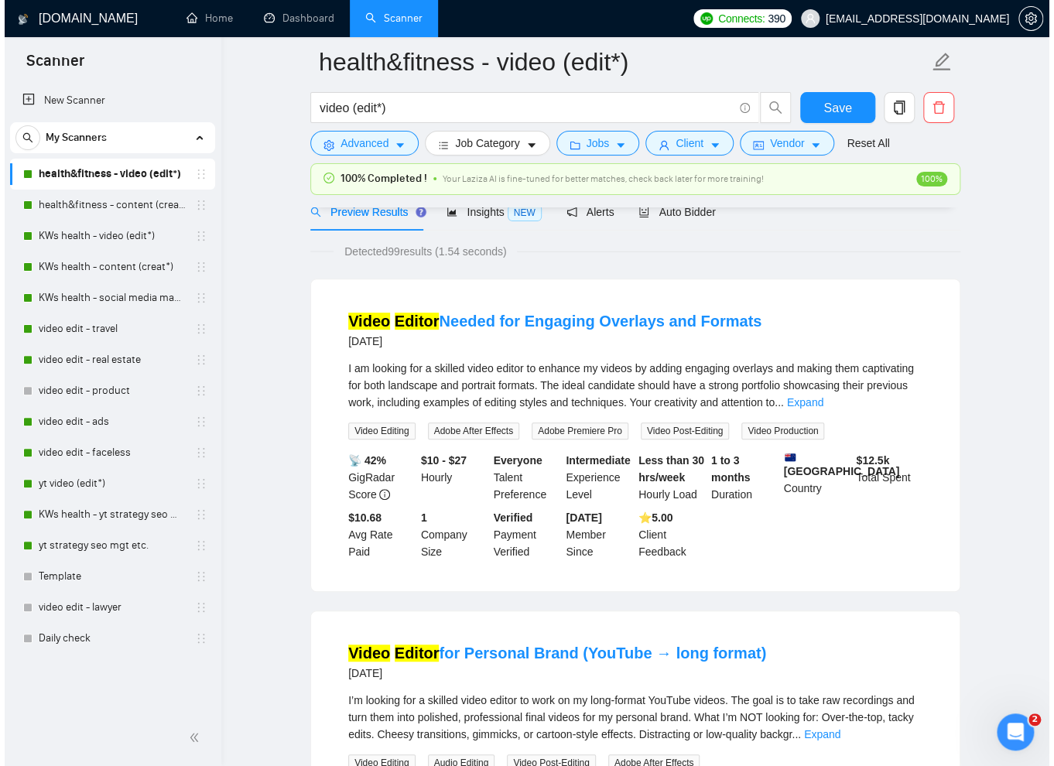
scroll to position [0, 0]
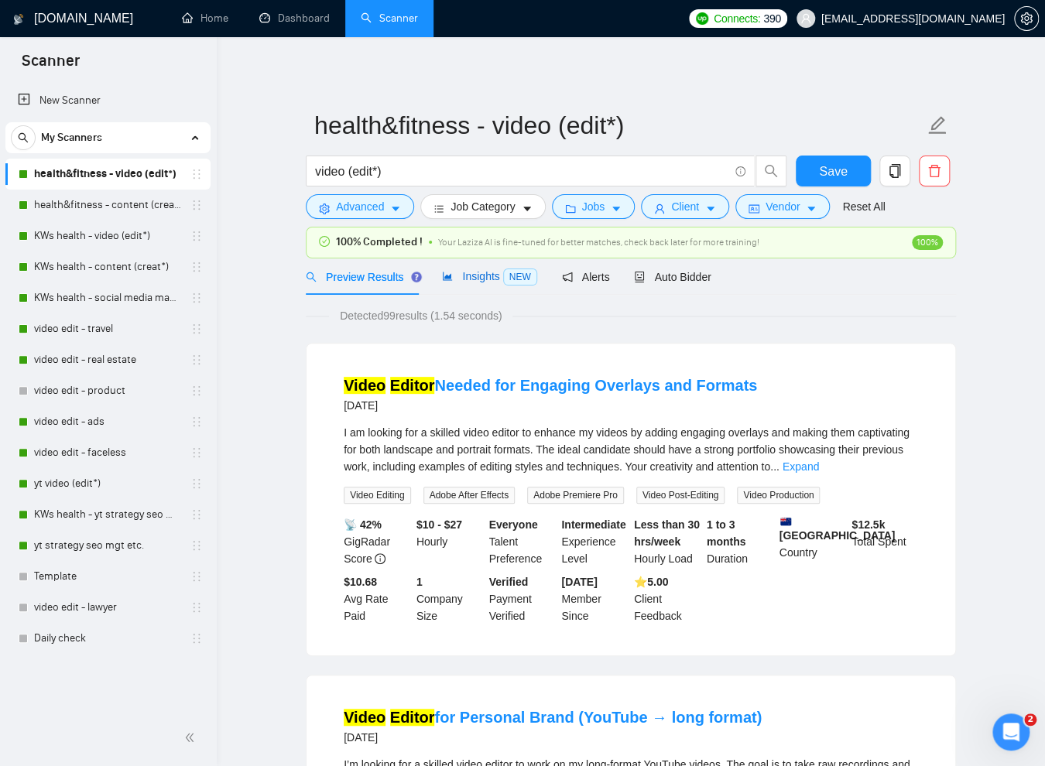
click at [485, 279] on span "Insights NEW" at bounding box center [489, 276] width 94 height 12
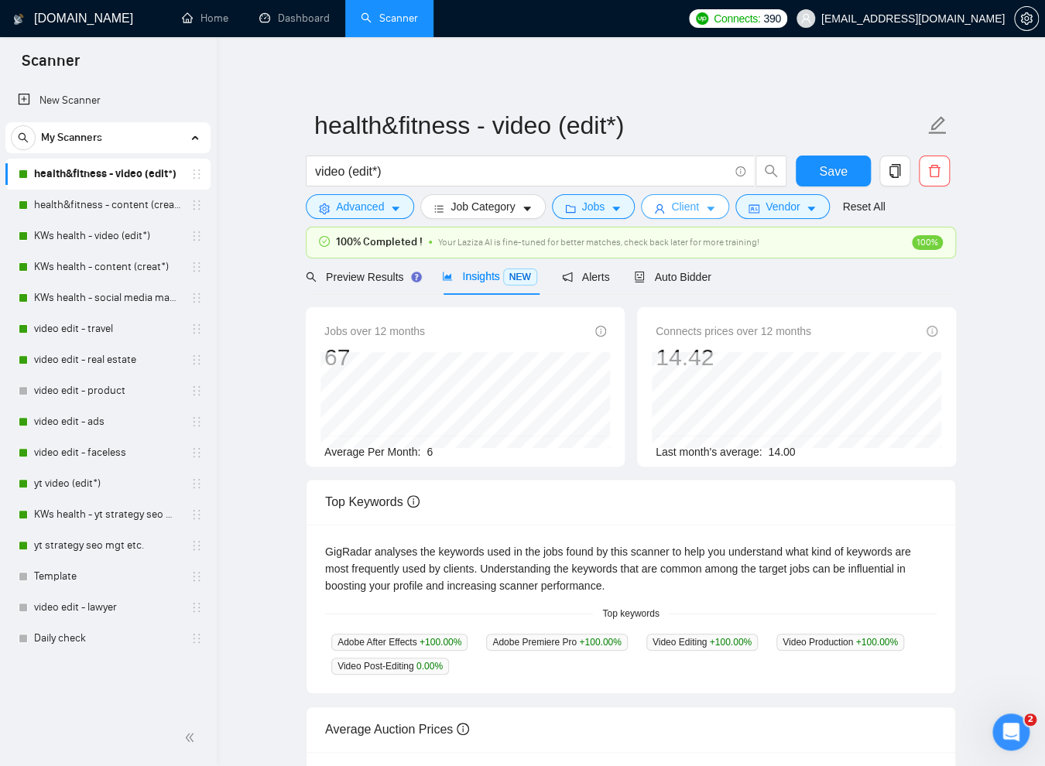
click at [709, 207] on button "Client" at bounding box center [685, 206] width 88 height 25
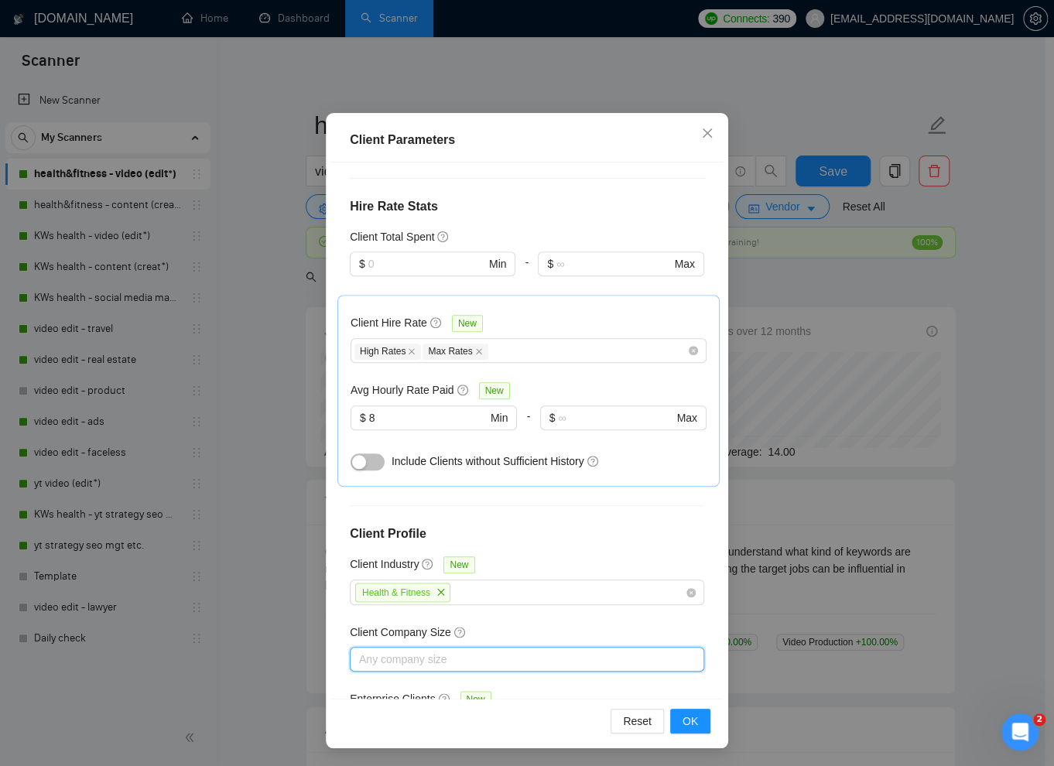
scroll to position [557, 0]
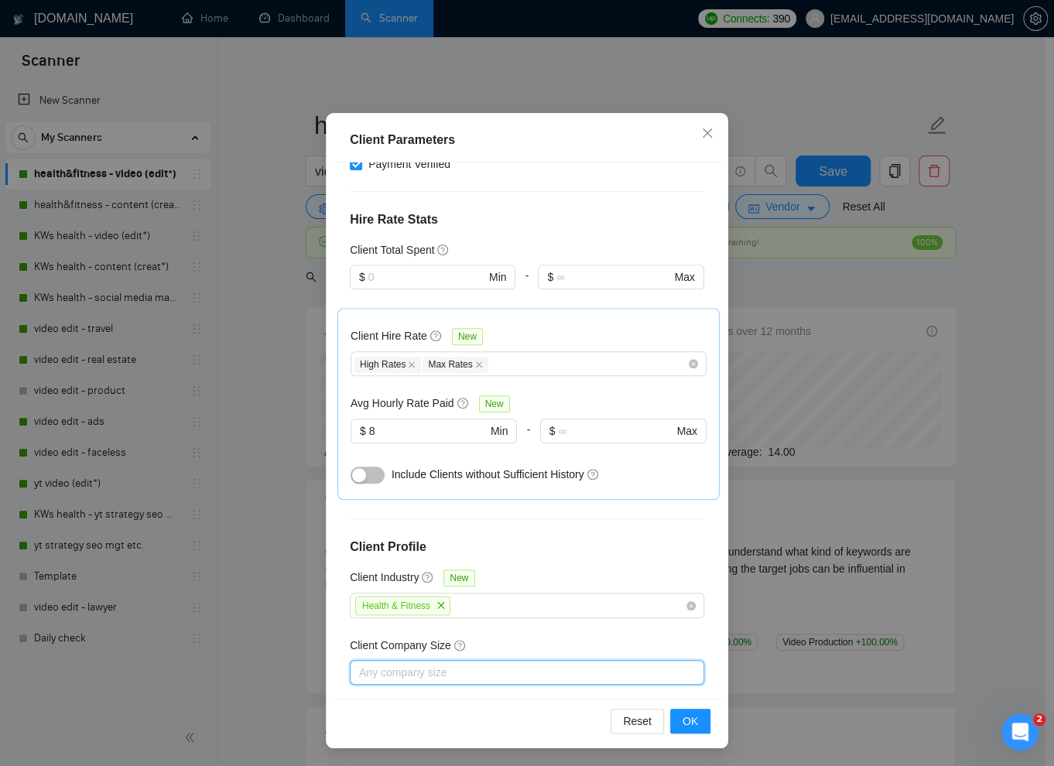
checkbox input "false"
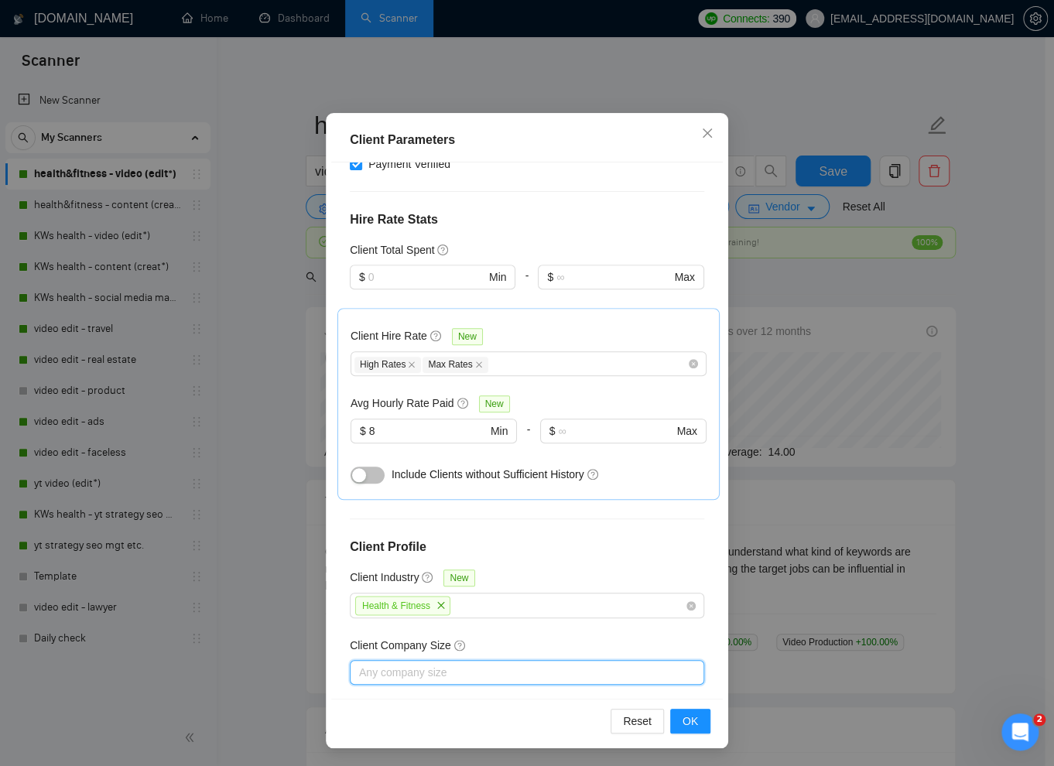
checkbox input "false"
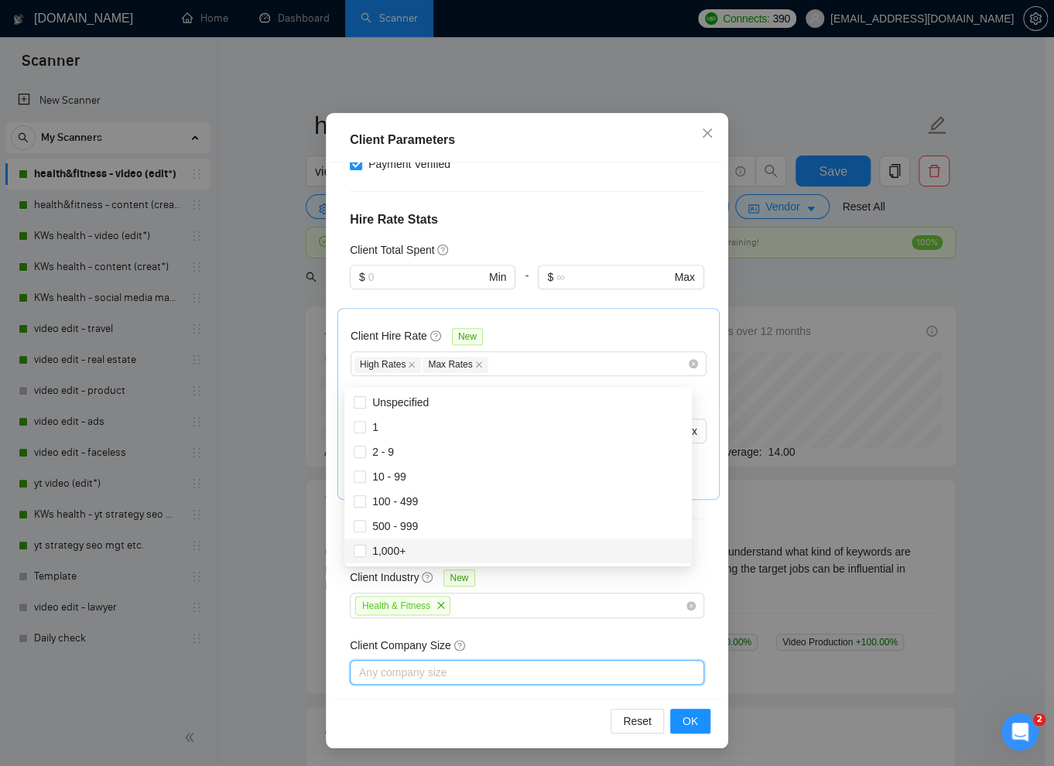
click at [405, 663] on div at bounding box center [519, 672] width 331 height 19
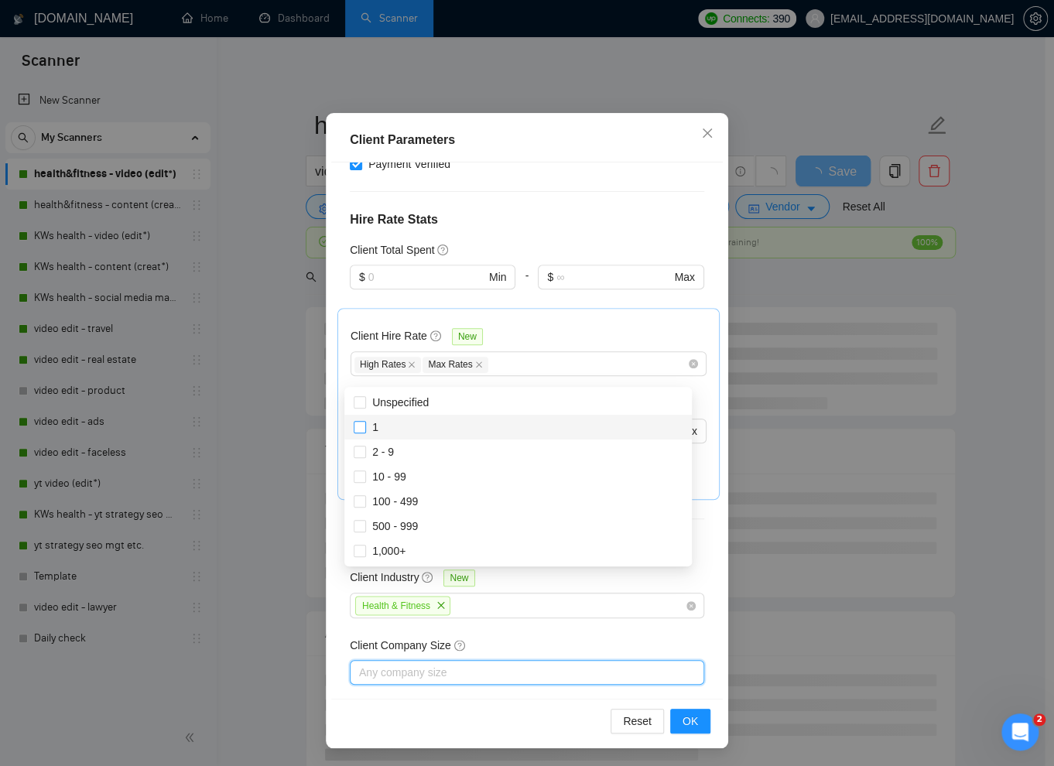
click at [364, 427] on input "1" at bounding box center [359, 426] width 11 height 11
checkbox input "true"
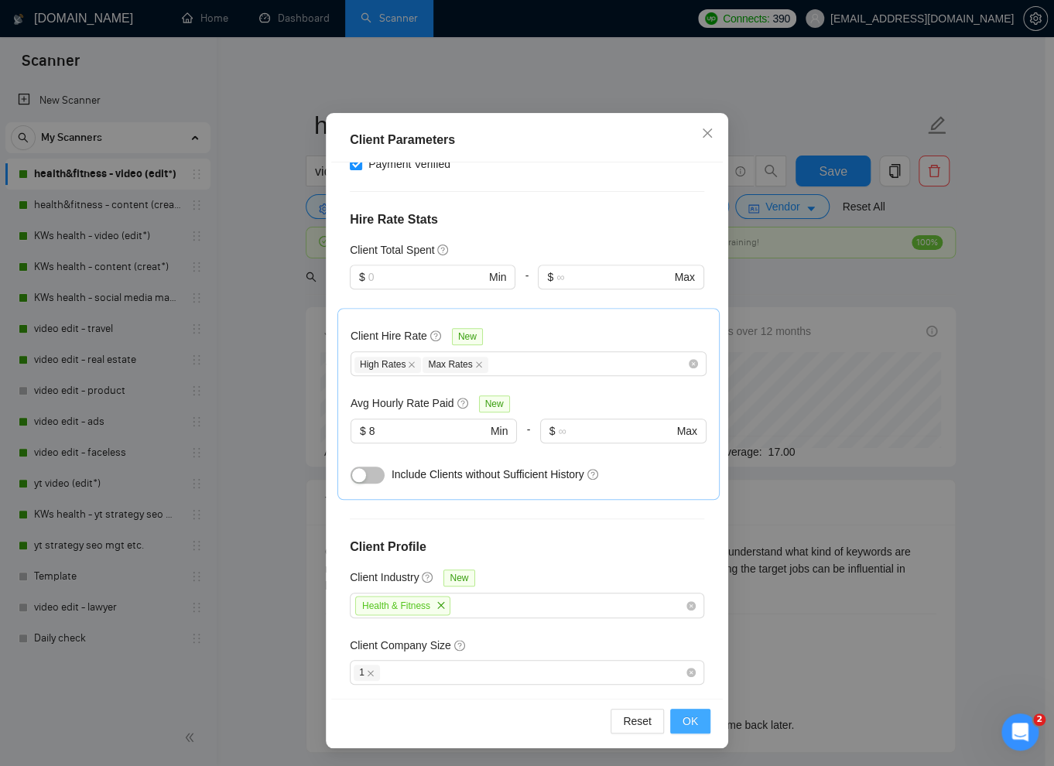
click at [692, 717] on span "OK" at bounding box center [690, 721] width 15 height 17
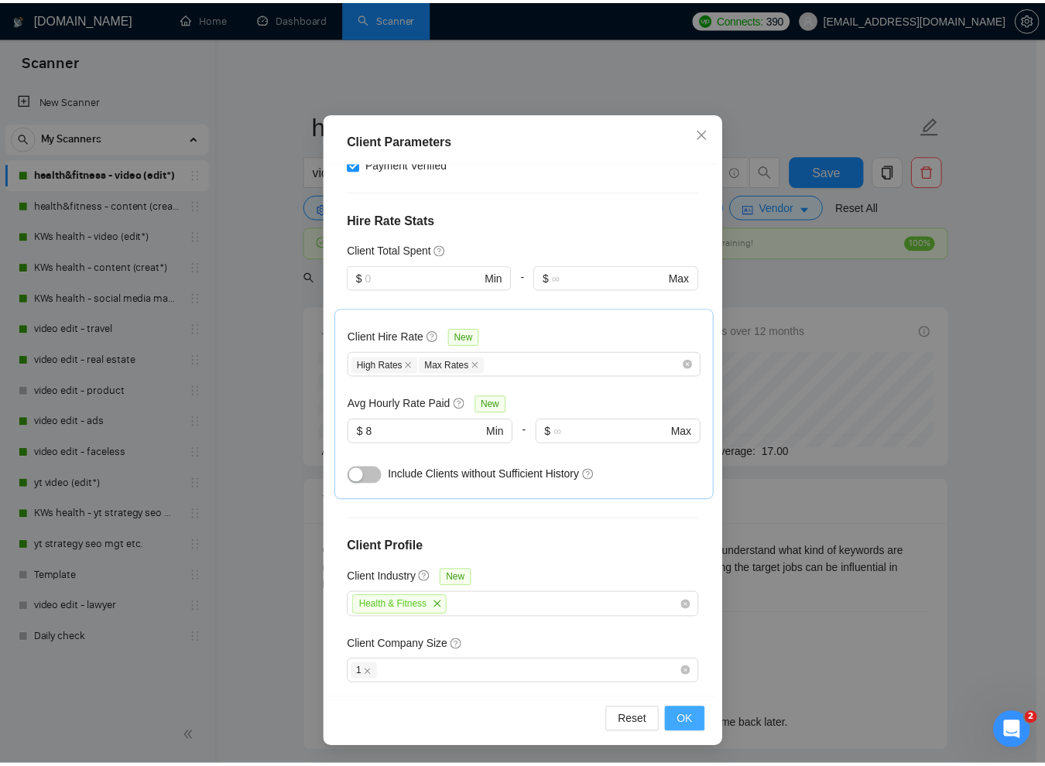
scroll to position [0, 0]
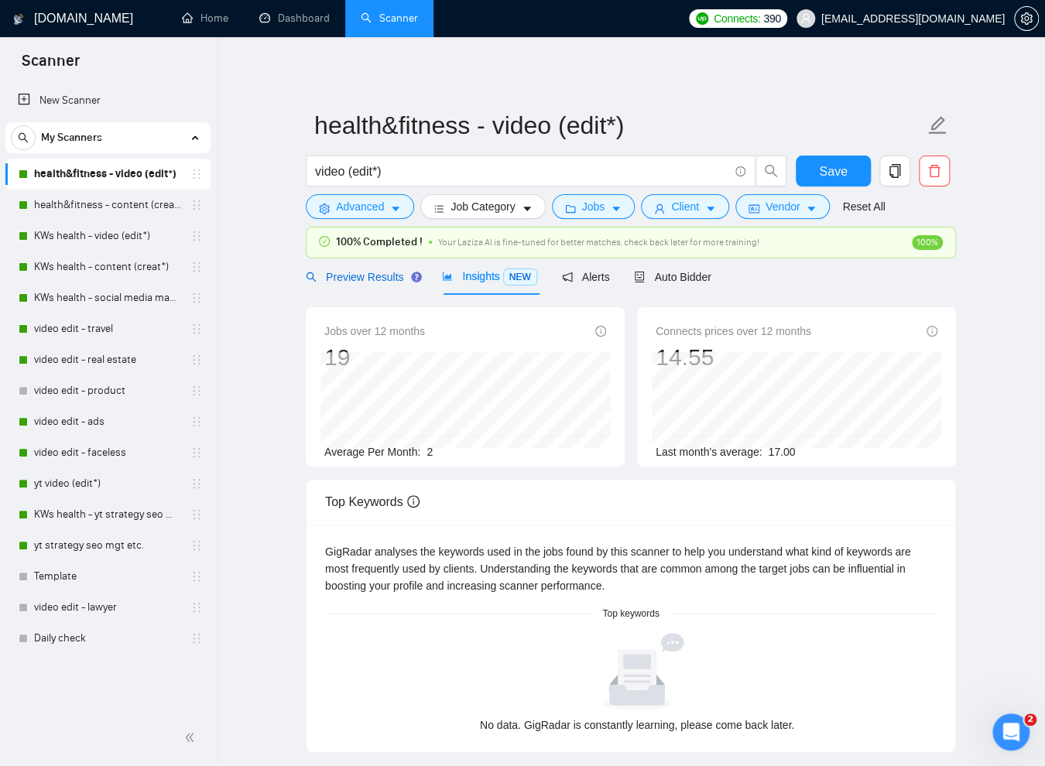
click at [350, 276] on span "Preview Results" at bounding box center [361, 277] width 111 height 12
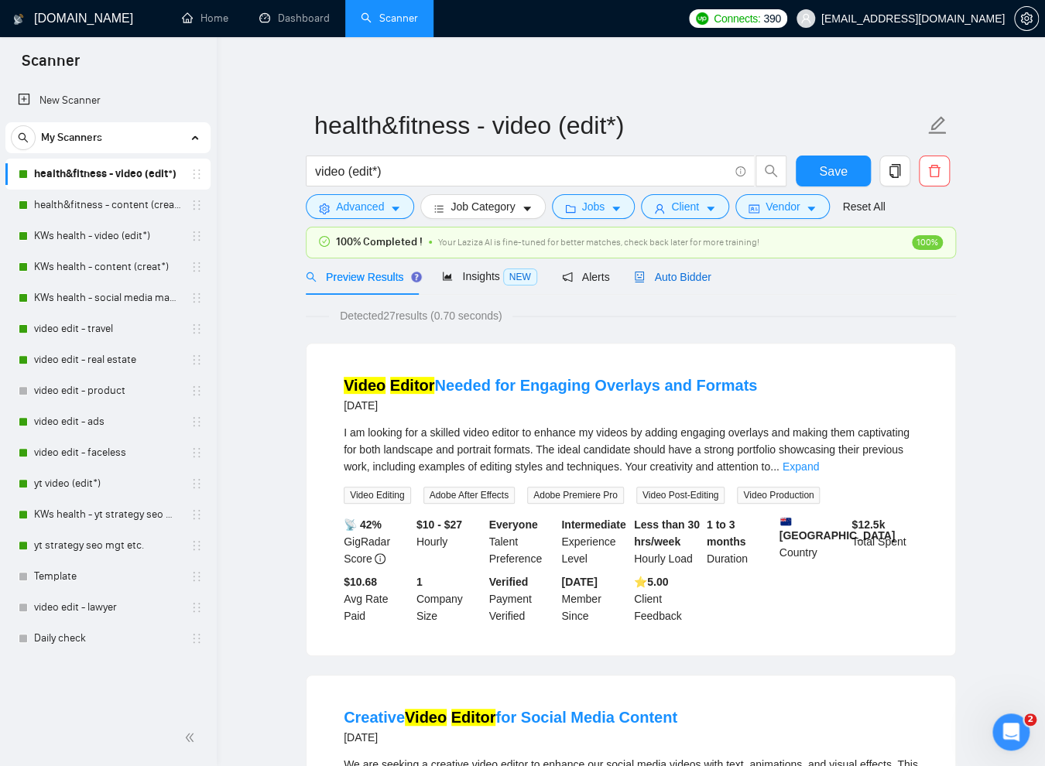
click at [689, 269] on div "Auto Bidder" at bounding box center [672, 277] width 77 height 17
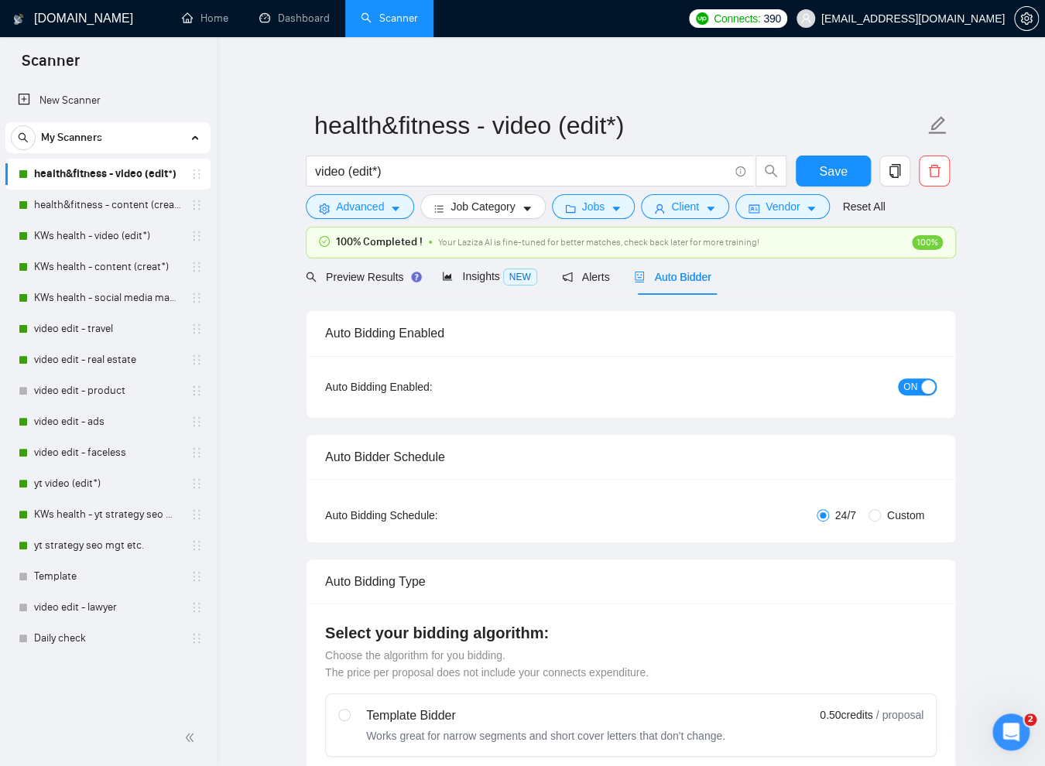
checkbox input "true"
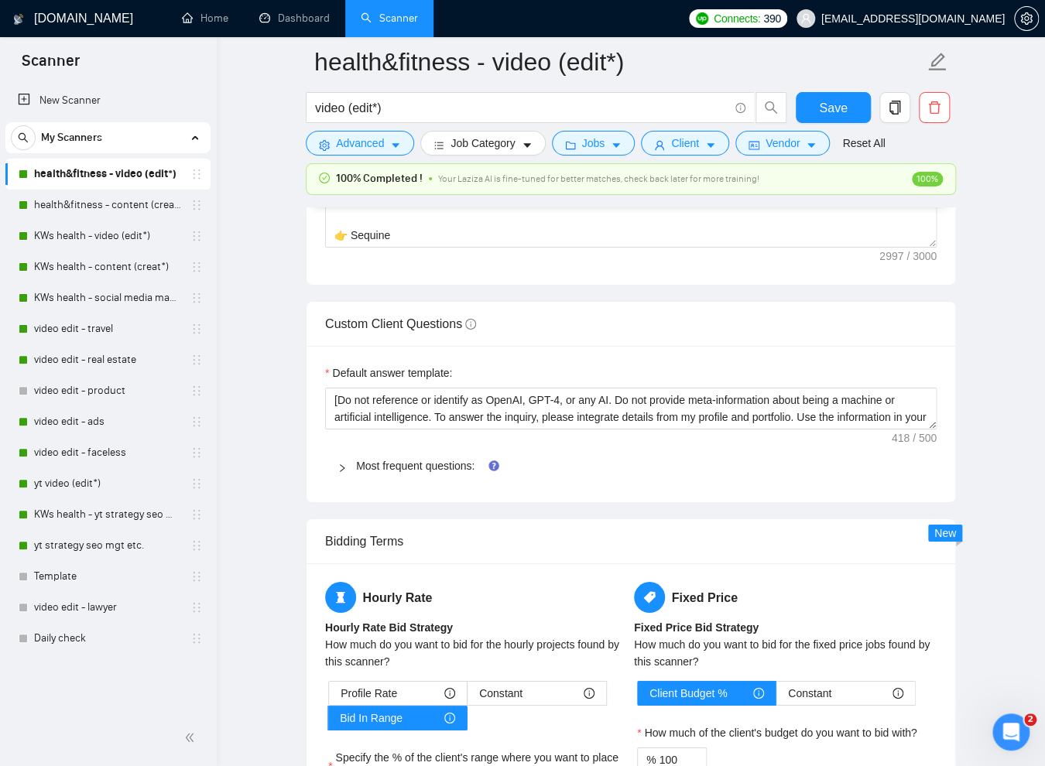
scroll to position [2079, 0]
click at [348, 469] on div at bounding box center [347, 466] width 19 height 17
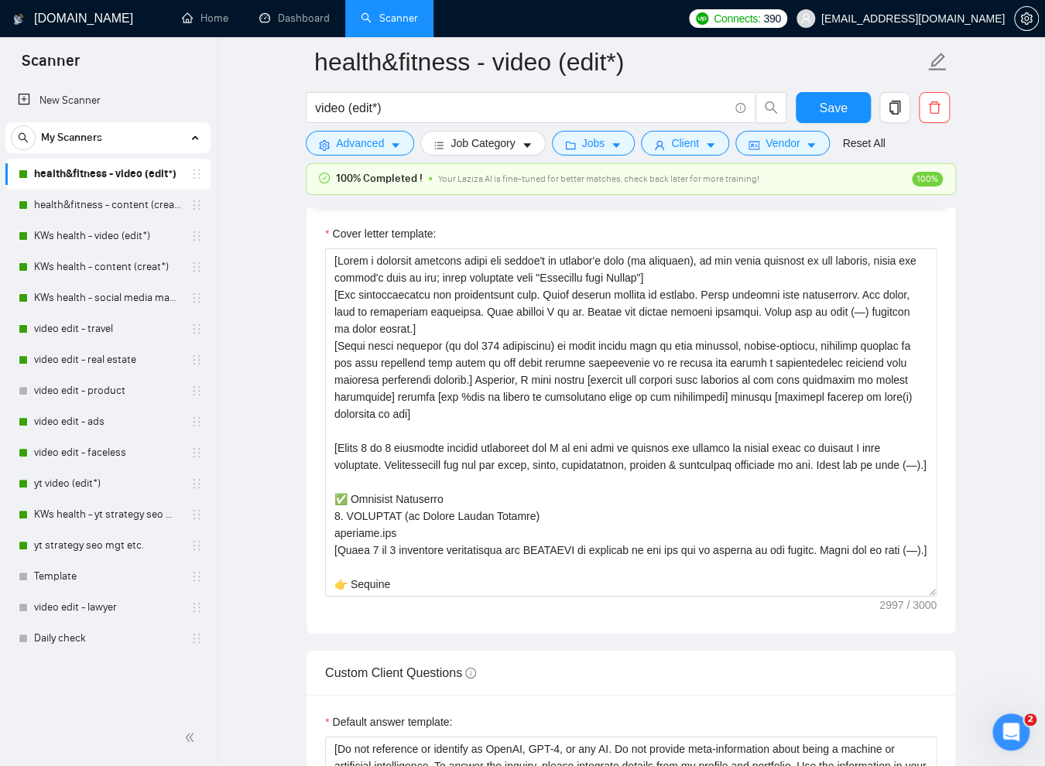
scroll to position [1734, 0]
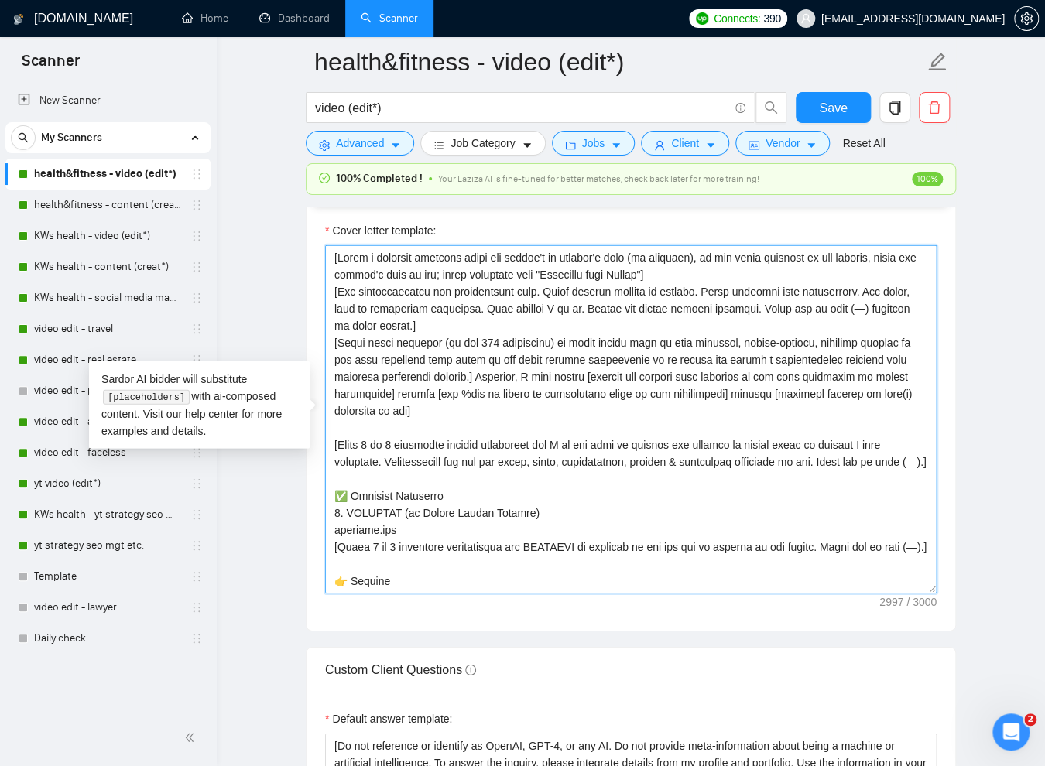
drag, startPoint x: 482, startPoint y: 375, endPoint x: 530, endPoint y: 403, distance: 55.5
click at [530, 403] on textarea "Cover letter template:" at bounding box center [631, 419] width 612 height 348
click at [536, 424] on textarea "Cover letter template:" at bounding box center [631, 419] width 612 height 348
click at [524, 412] on textarea "Cover letter template:" at bounding box center [631, 419] width 612 height 348
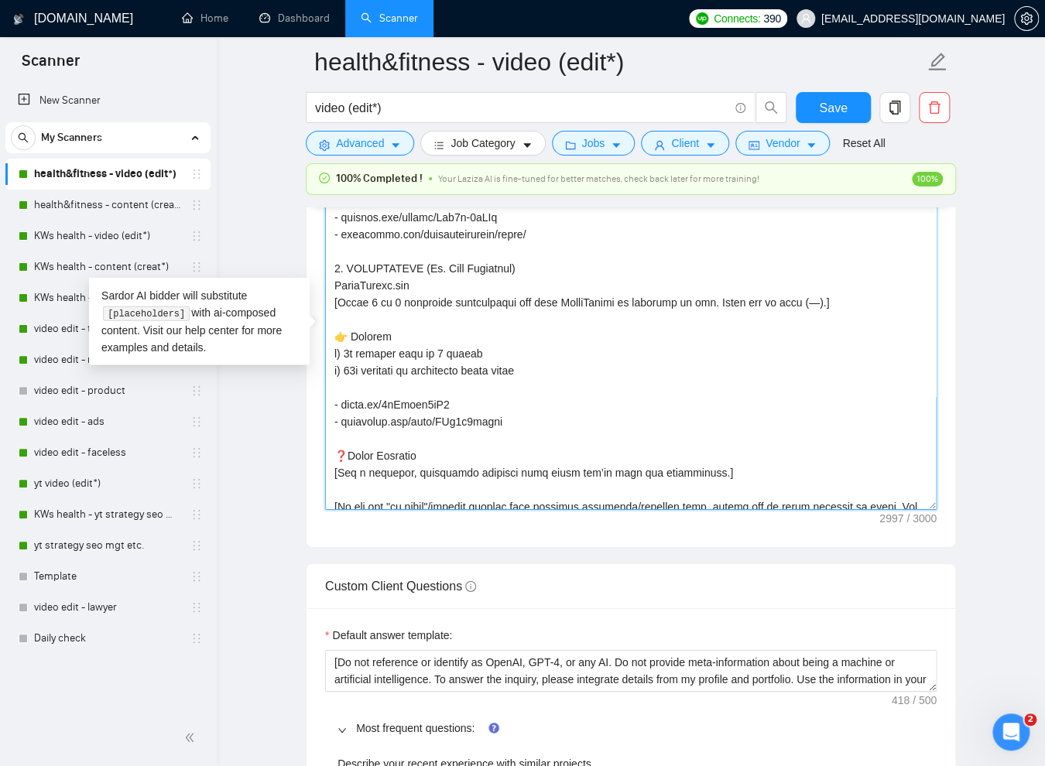
scroll to position [554, 0]
drag, startPoint x: 341, startPoint y: 470, endPoint x: 411, endPoint y: 468, distance: 70.5
click at [411, 468] on textarea "Cover letter template:" at bounding box center [631, 336] width 612 height 348
drag, startPoint x: 457, startPoint y: 465, endPoint x: 392, endPoint y: 468, distance: 64.3
click at [392, 468] on textarea "Cover letter template:" at bounding box center [631, 336] width 612 height 348
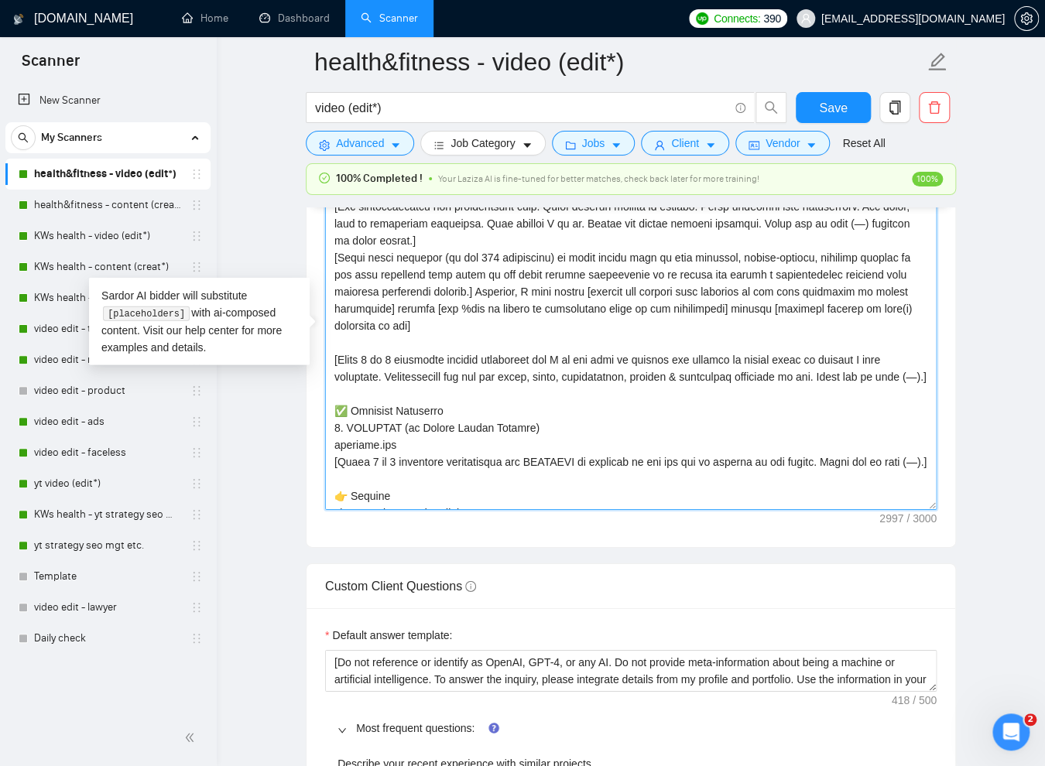
scroll to position [0, 0]
drag, startPoint x: 601, startPoint y: 285, endPoint x: 427, endPoint y: 310, distance: 175.2
click at [427, 310] on textarea "Cover letter template:" at bounding box center [631, 336] width 612 height 348
